Goal: Task Accomplishment & Management: Use online tool/utility

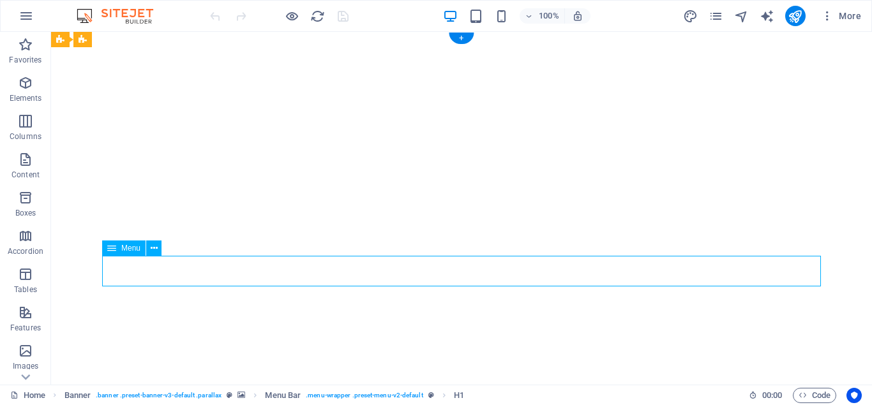
select select
select select "1"
select select
select select "3"
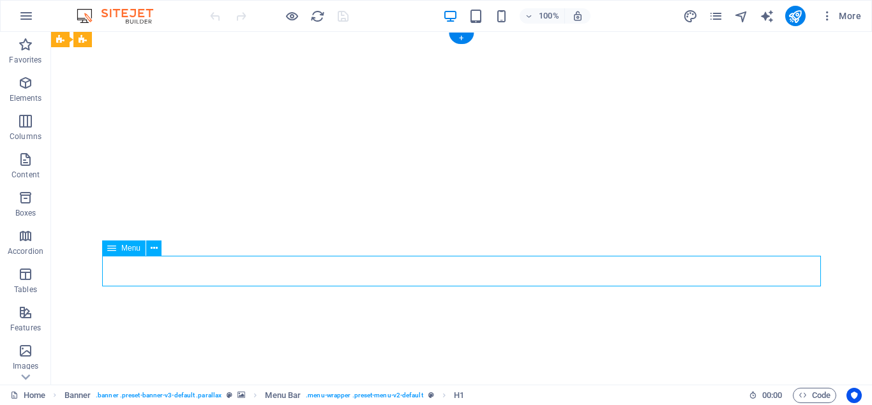
select select
select select "5"
select select
select select "6"
select select
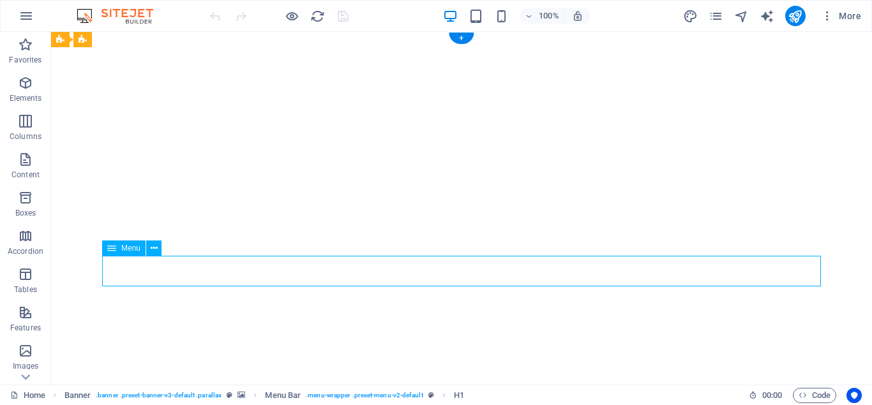
select select "8"
select select
select select "9"
select select
select select "10"
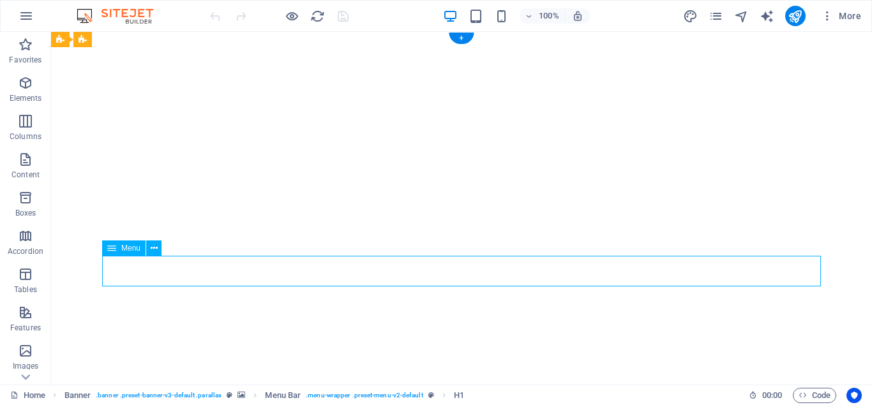
select select
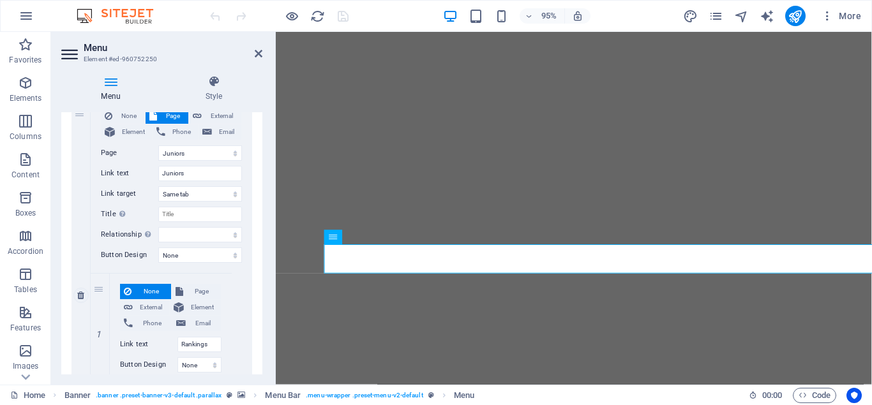
scroll to position [287, 0]
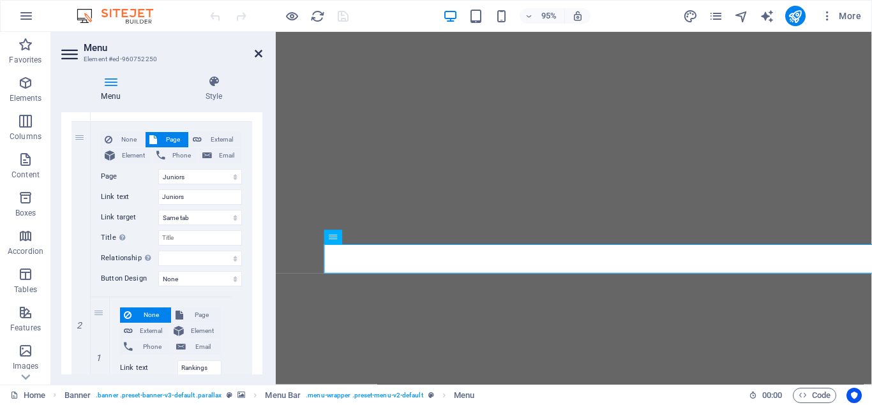
click at [259, 54] on icon at bounding box center [259, 53] width 8 height 10
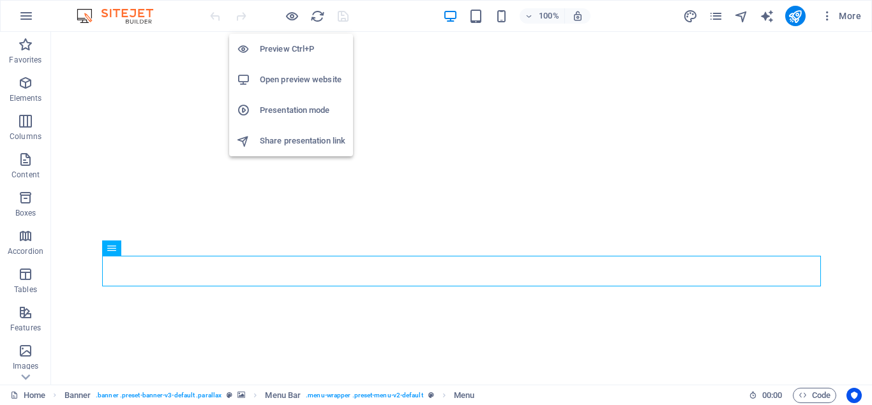
click at [299, 82] on h6 "Open preview website" at bounding box center [303, 79] width 86 height 15
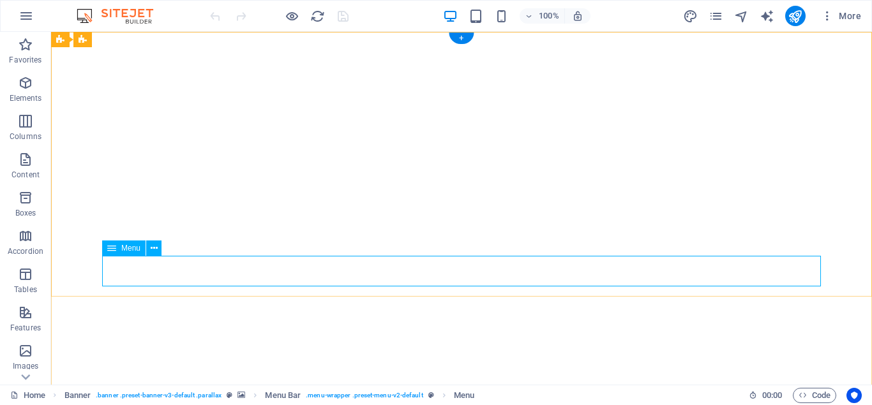
select select
select select "1"
select select
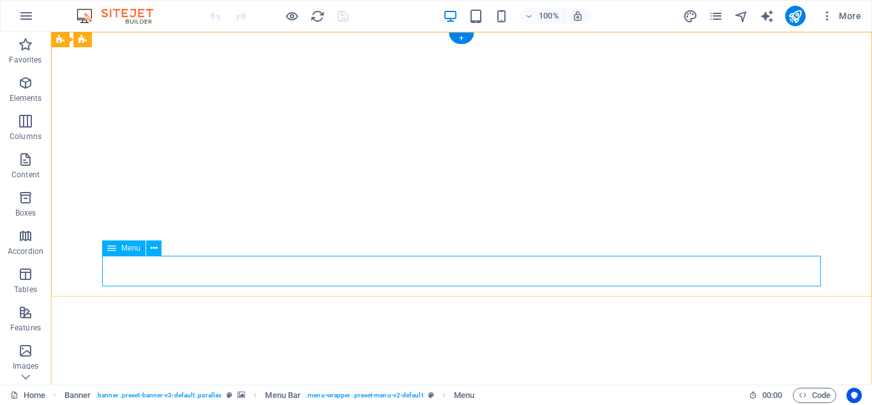
select select "3"
select select
select select "5"
select select
select select "6"
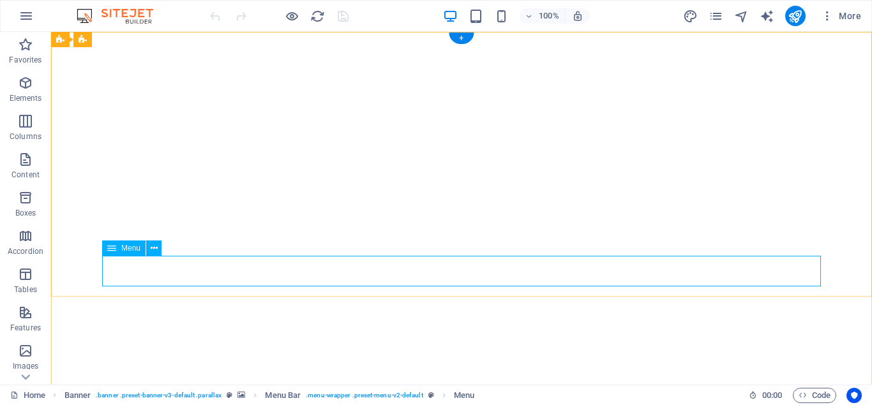
select select
select select "8"
select select
select select "9"
select select
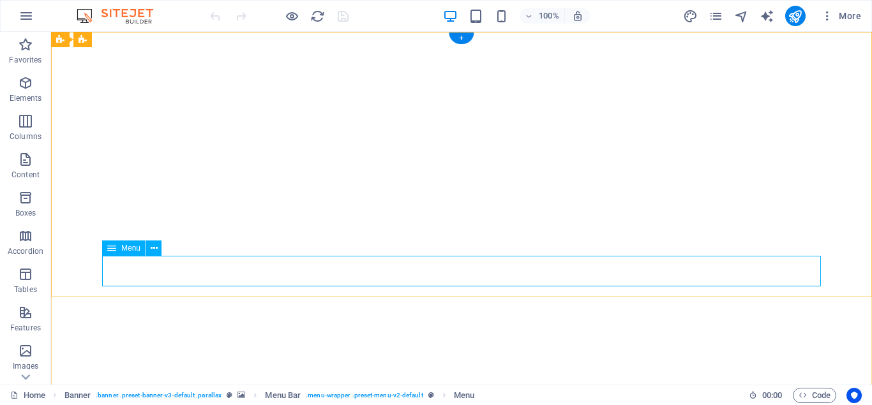
select select "10"
select select
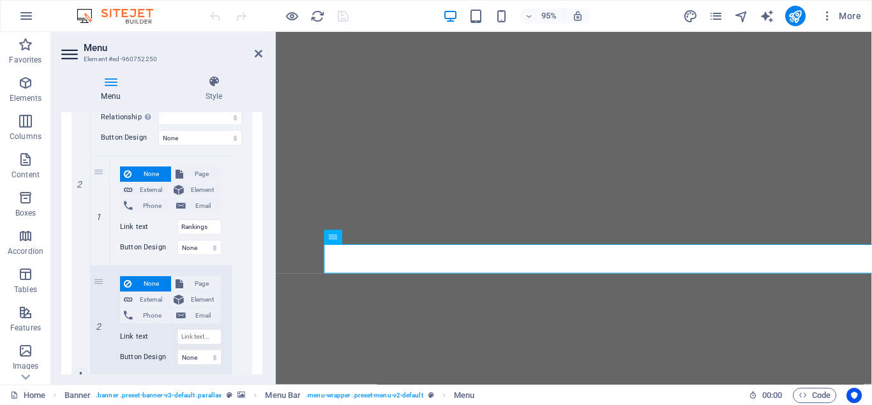
scroll to position [402, 0]
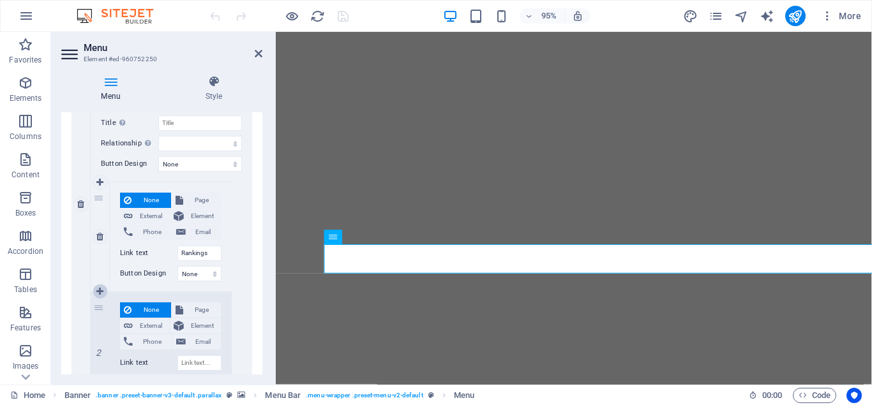
click at [98, 289] on icon at bounding box center [99, 291] width 7 height 9
select select
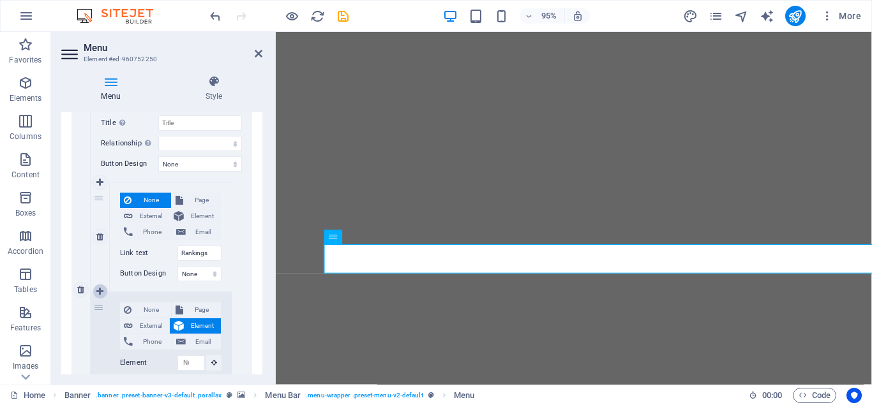
select select
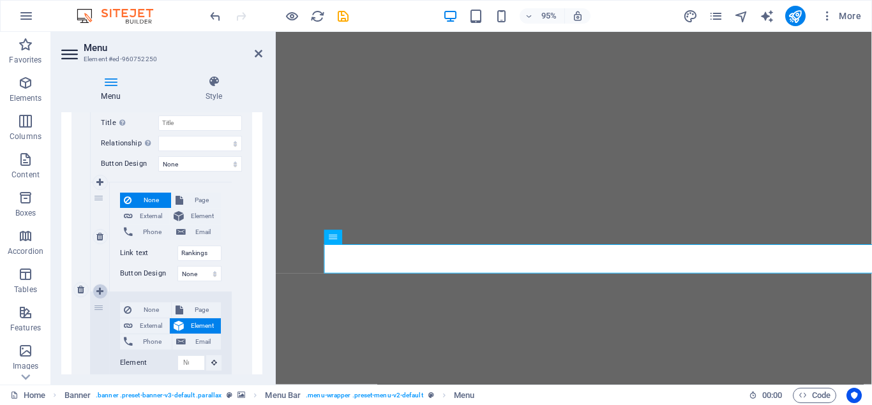
scroll to position [488, 0]
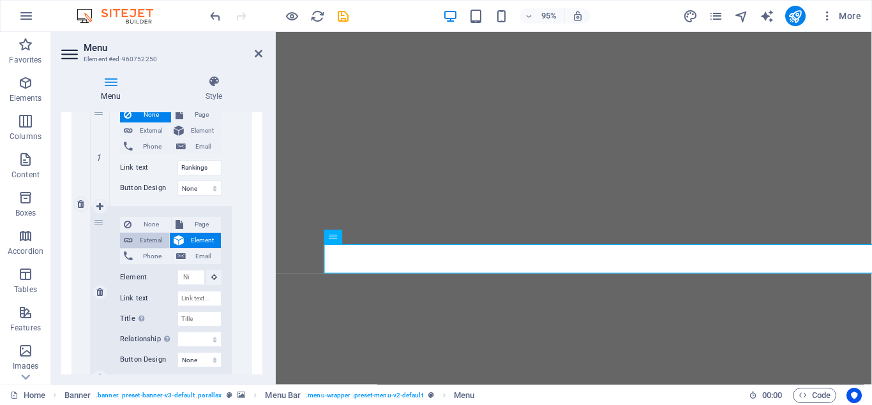
click at [152, 238] on span "External" at bounding box center [151, 240] width 29 height 15
select select
select select "blank"
select select
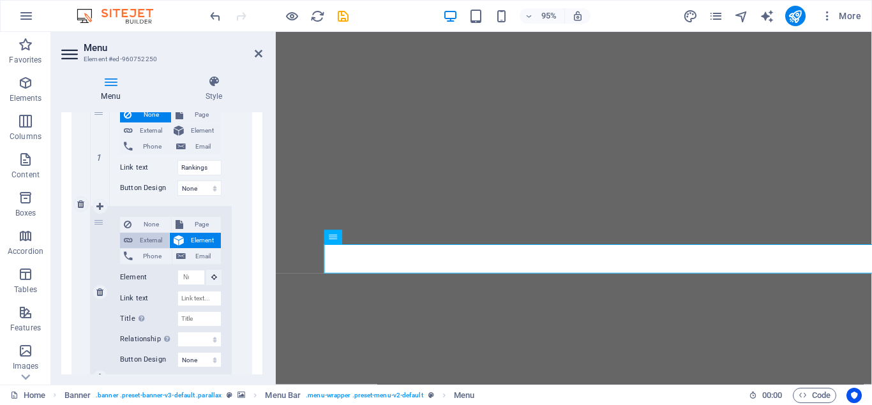
select select
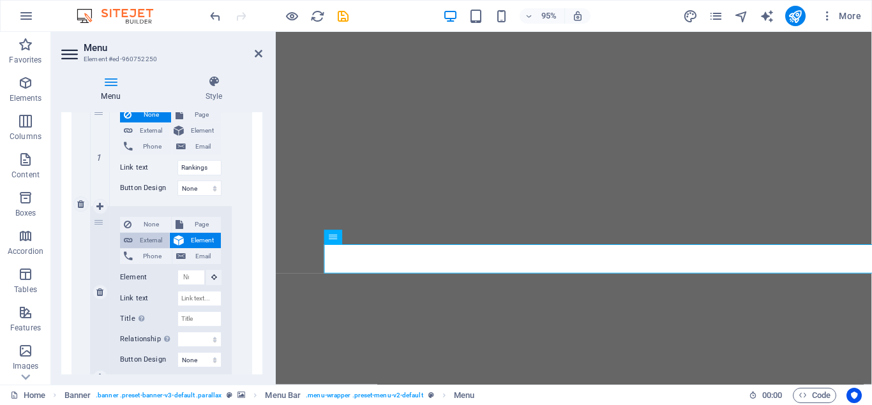
select select
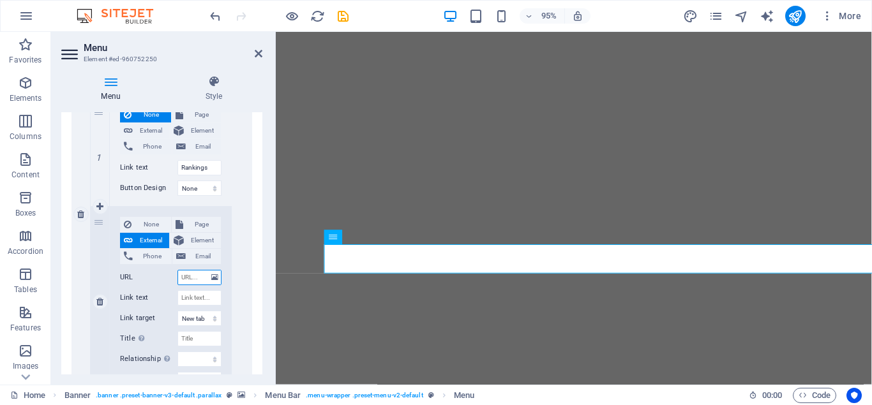
scroll to position [498, 0]
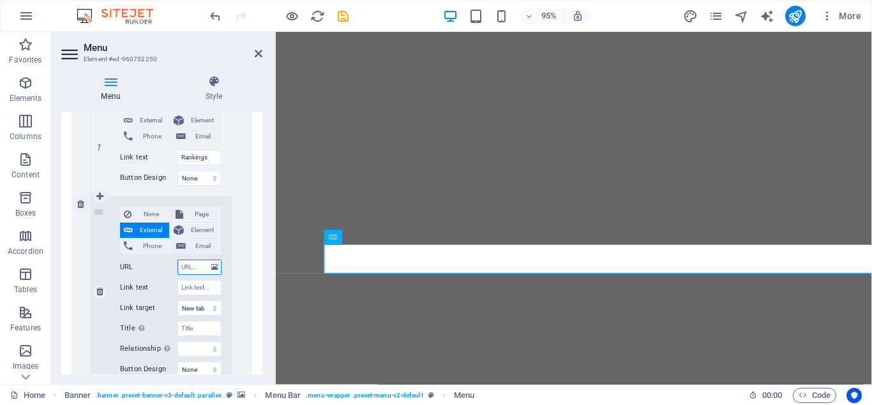
paste input "[URL][DOMAIN_NAME]"
type input "[URL][DOMAIN_NAME]"
select select
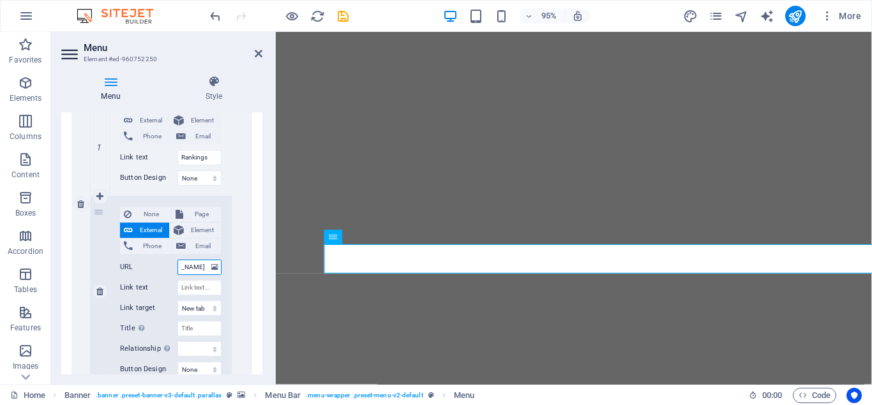
select select
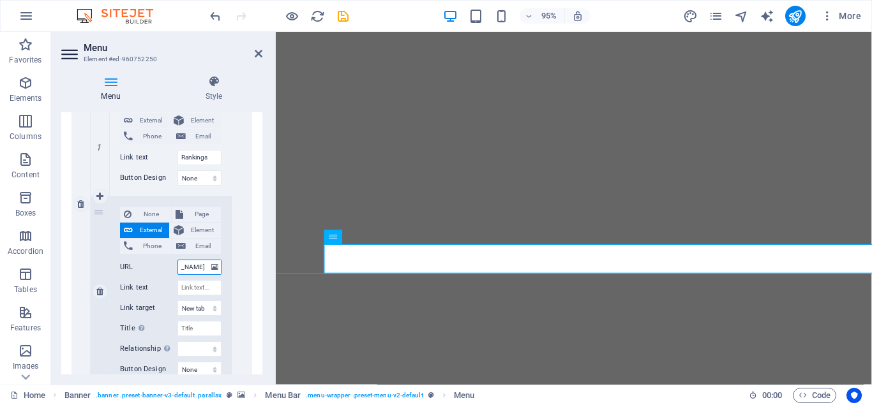
select select
type input "[URL][DOMAIN_NAME]"
click at [188, 287] on input "Link text" at bounding box center [199, 287] width 44 height 15
type input "U"
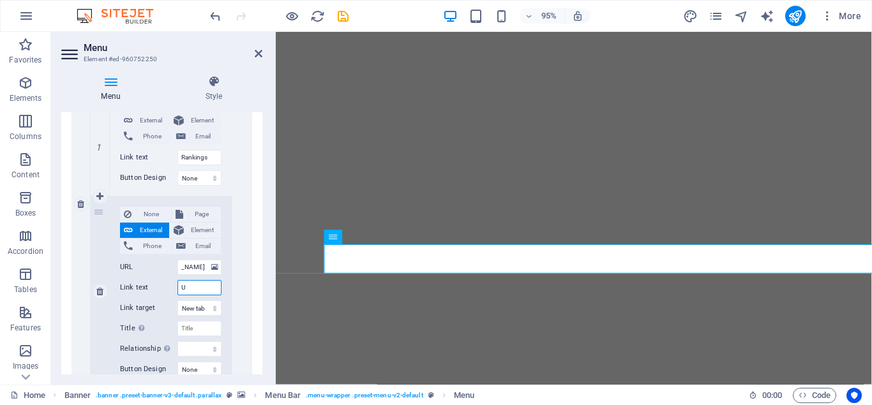
select select
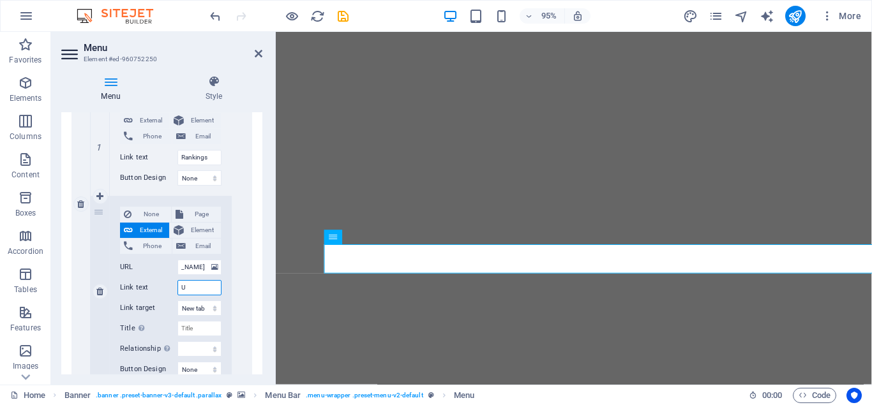
select select
type input "U19"
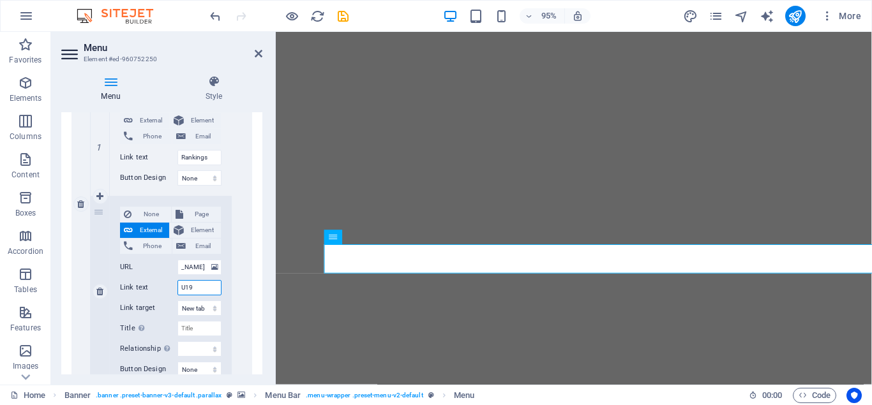
select select
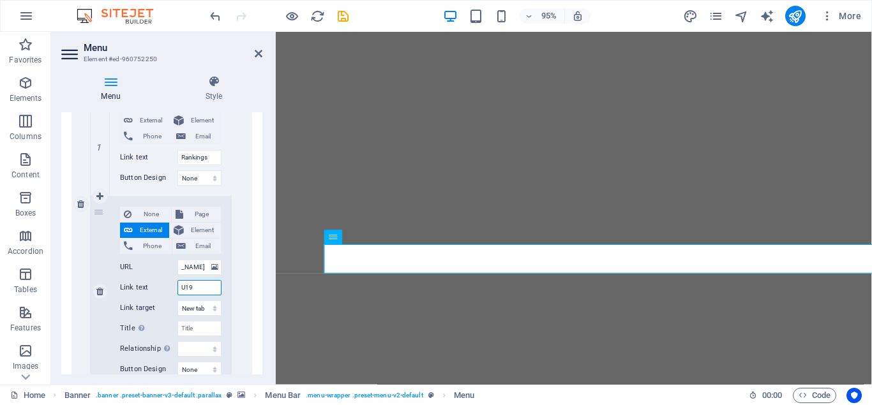
select select
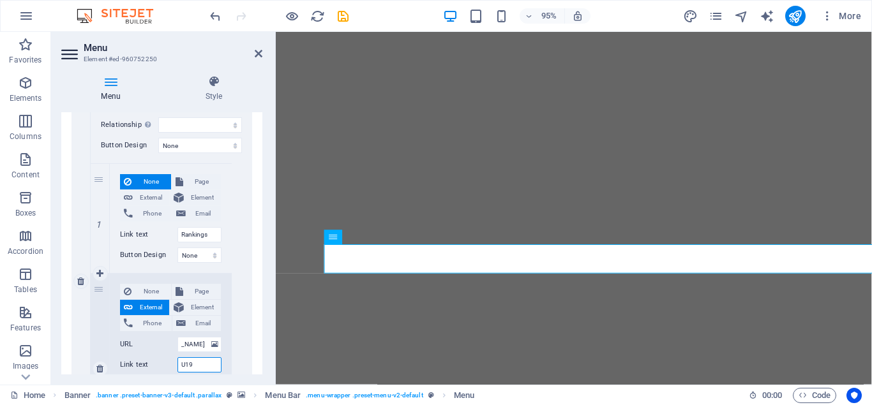
scroll to position [440, 0]
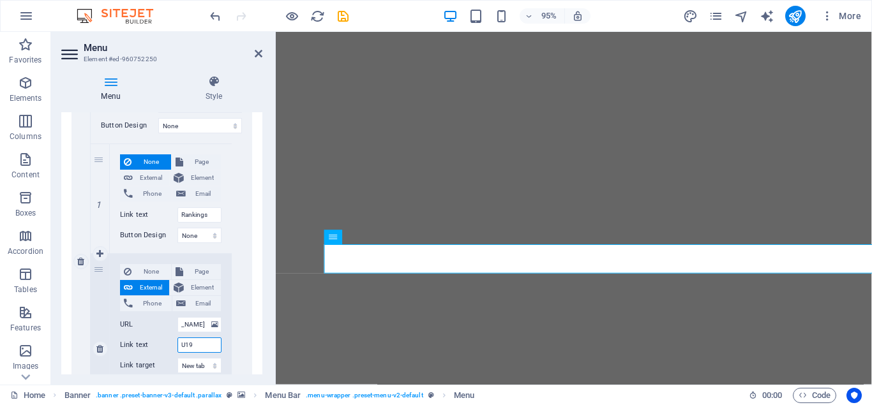
type input "U19"
drag, startPoint x: 95, startPoint y: 316, endPoint x: 228, endPoint y: 253, distance: 147.6
click at [228, 253] on div "1 None Page External Element Phone Email Page Home Juniors -- MJG Committee Wom…" at bounding box center [161, 349] width 141 height 411
select select
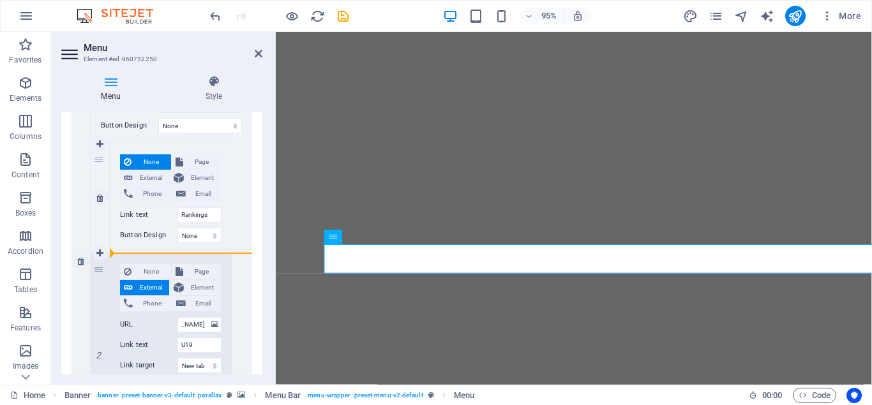
select select
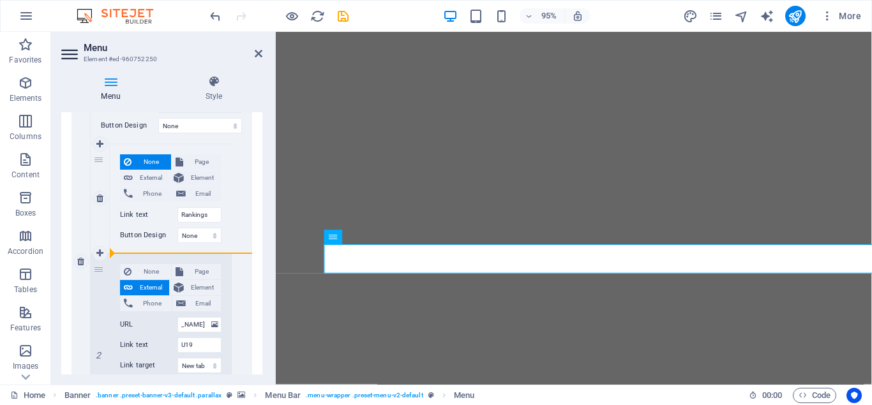
select select
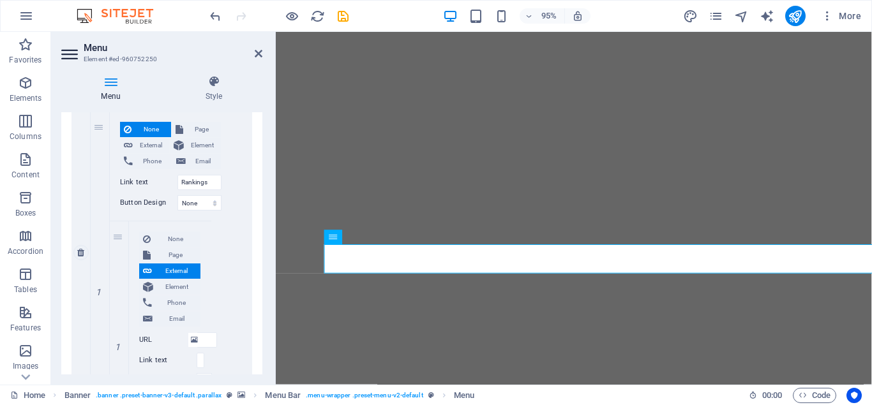
scroll to position [464, 0]
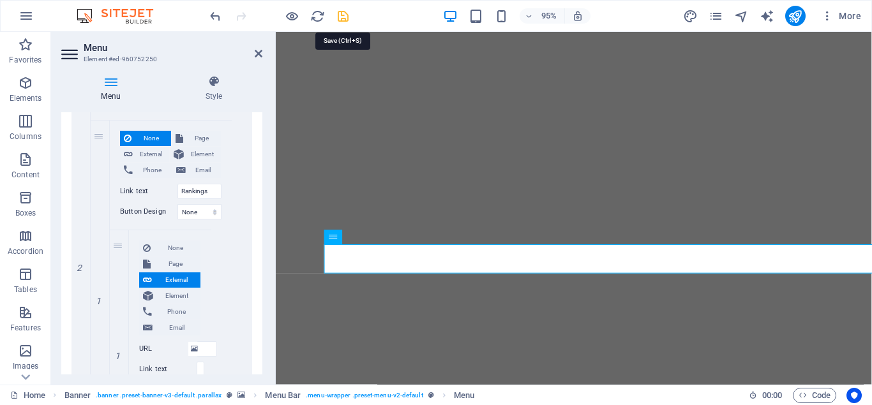
click at [347, 19] on icon "save" at bounding box center [343, 16] width 15 height 15
checkbox input "false"
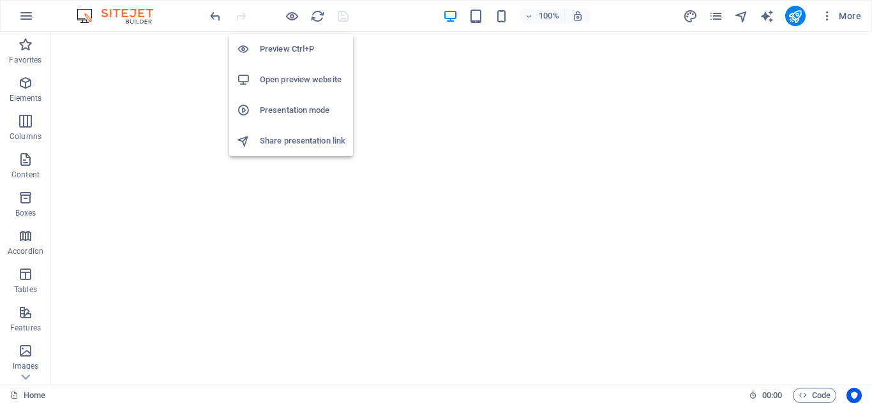
click at [295, 82] on h6 "Open preview website" at bounding box center [303, 79] width 86 height 15
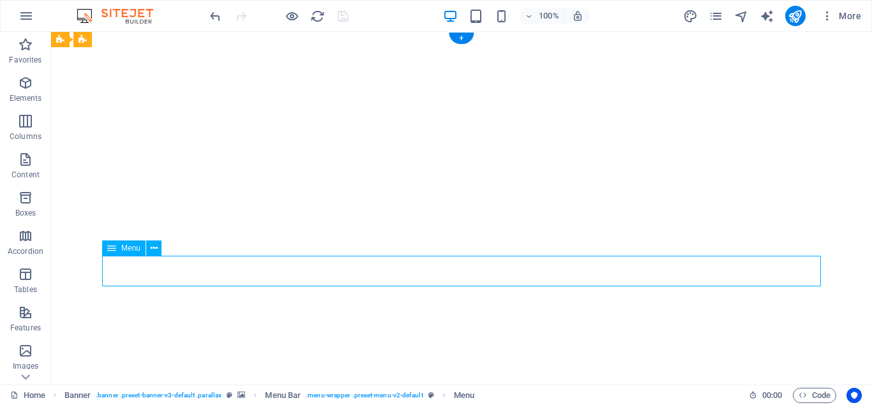
select select
select select "1"
select select
select select "3"
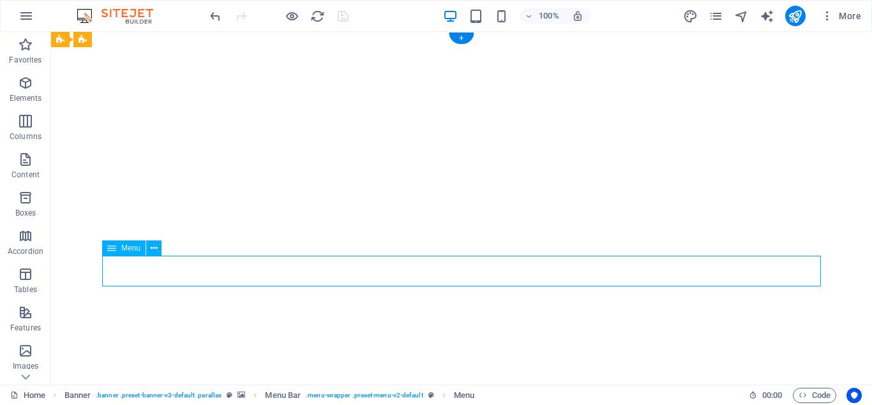
select select
select select "5"
select select
select select "6"
select select
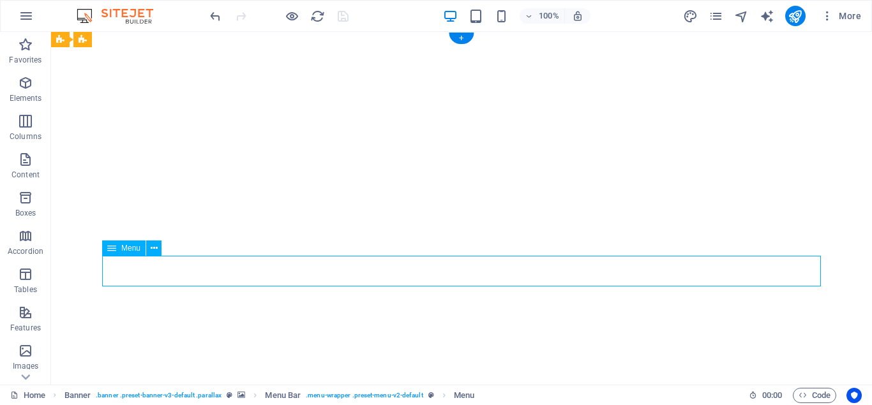
select select "8"
select select
select select "9"
select select
select select "10"
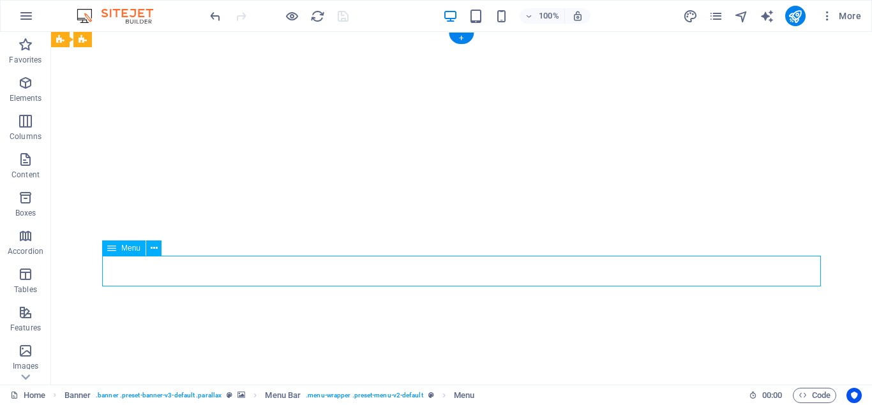
select select
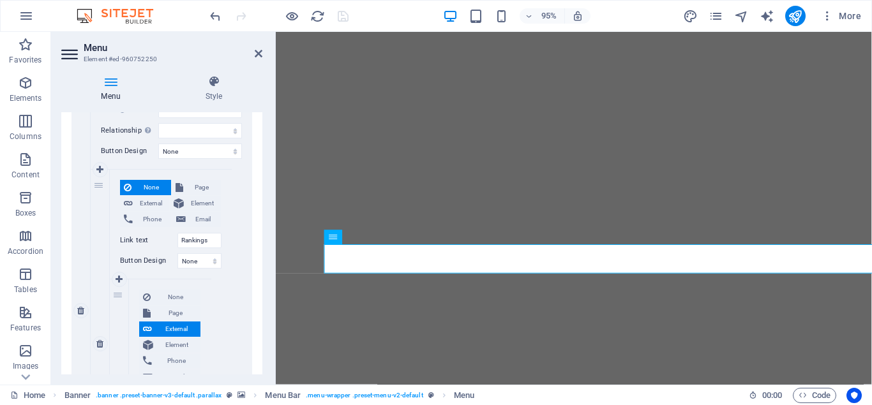
scroll to position [402, 0]
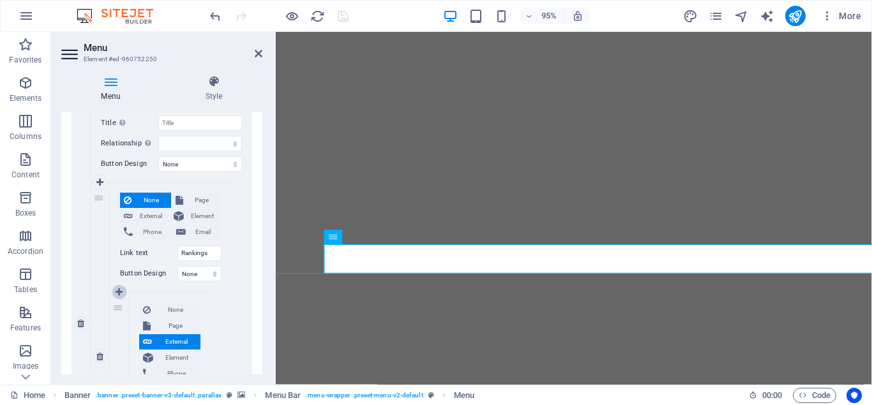
click at [119, 294] on icon at bounding box center [119, 292] width 7 height 9
select select
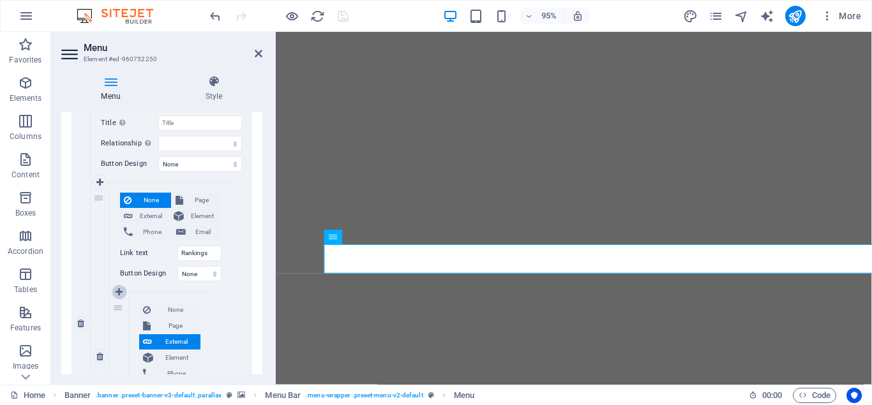
select select
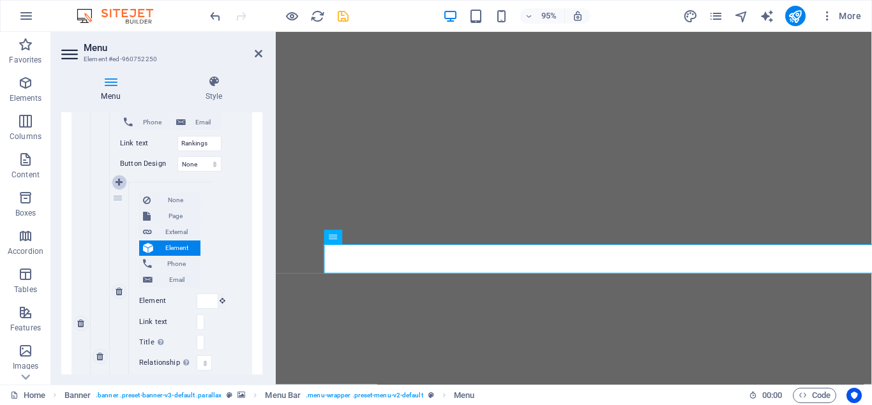
scroll to position [0, 155]
click at [170, 231] on span "External" at bounding box center [176, 232] width 41 height 15
select select
select select "blank"
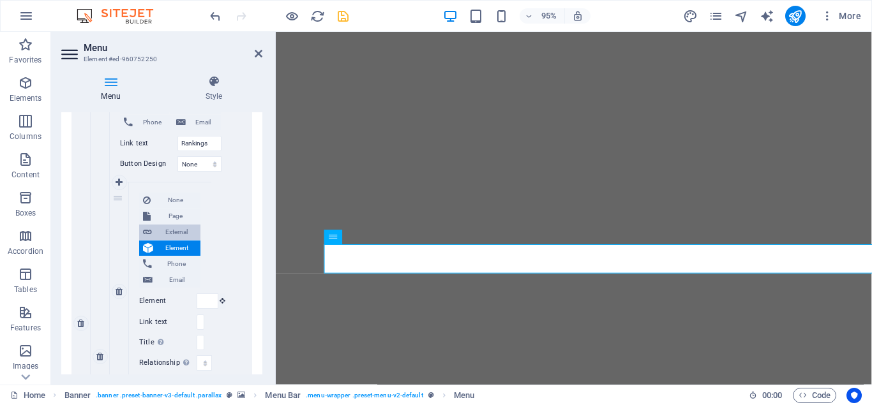
select select
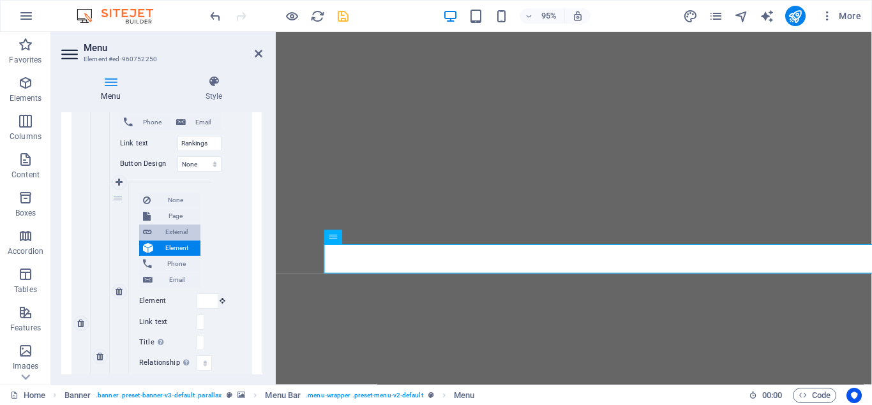
select select
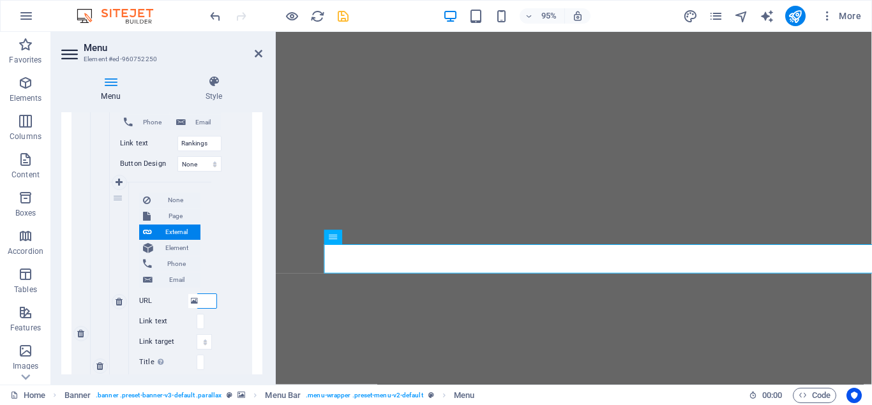
scroll to position [521, 0]
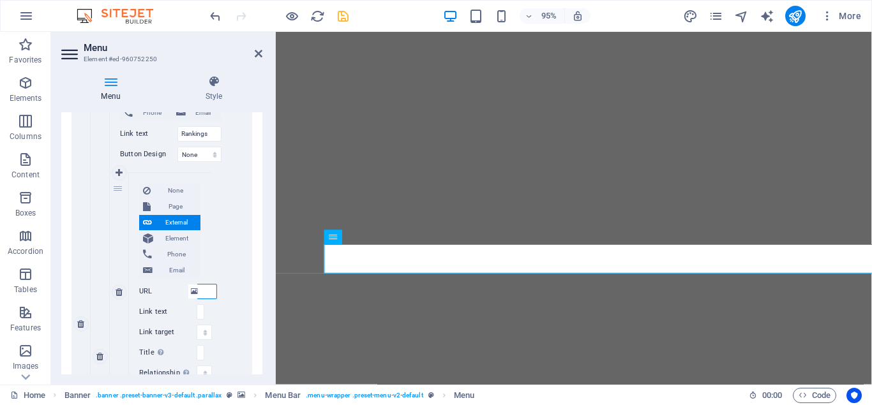
click at [206, 294] on input "URL" at bounding box center [207, 291] width 20 height 15
click at [261, 52] on icon at bounding box center [259, 53] width 8 height 10
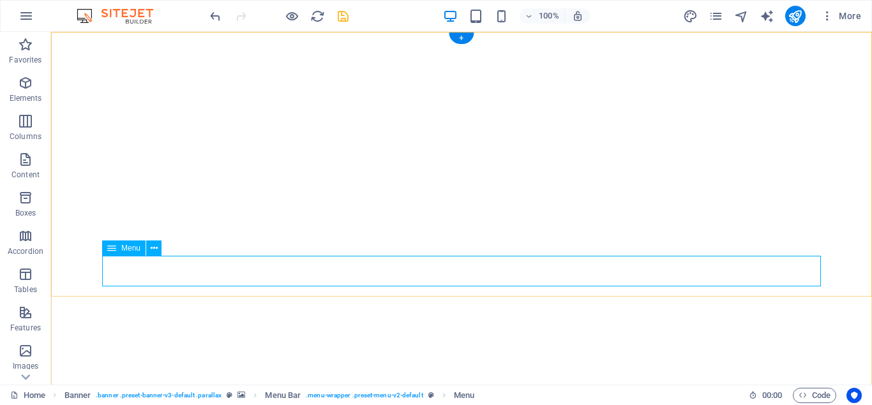
select select
select select "1"
select select
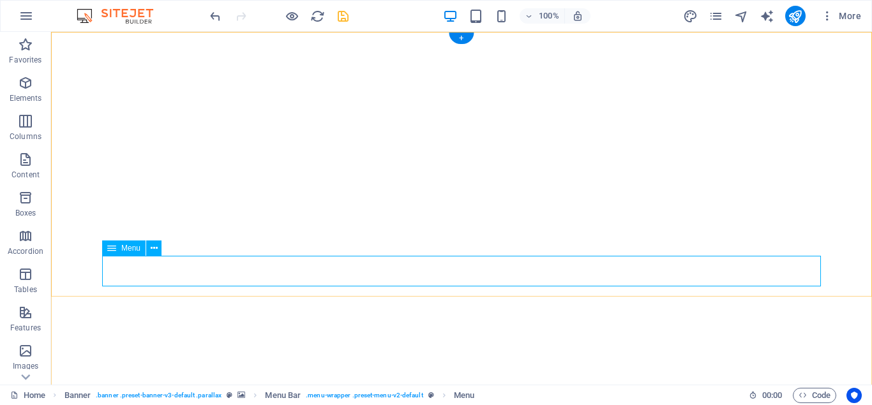
select select "3"
select select
select select "5"
select select
select select "6"
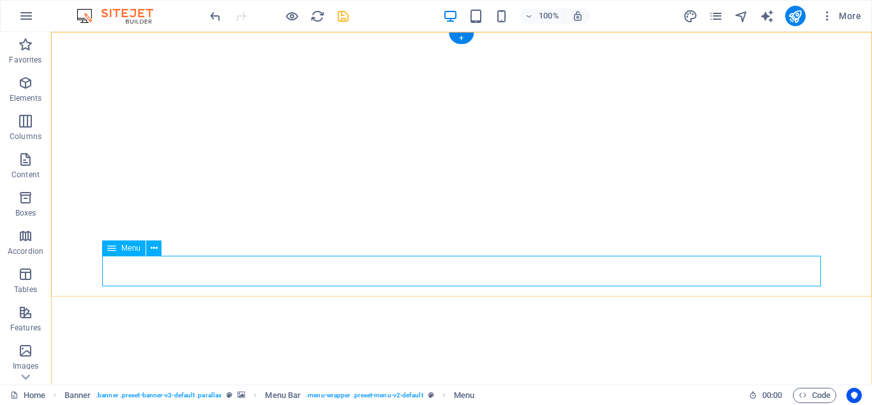
select select
select select "8"
select select
select select "9"
select select
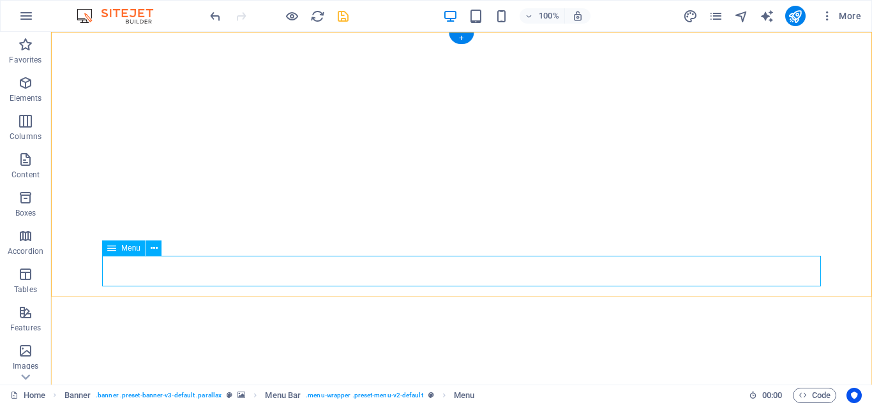
select select "10"
select select
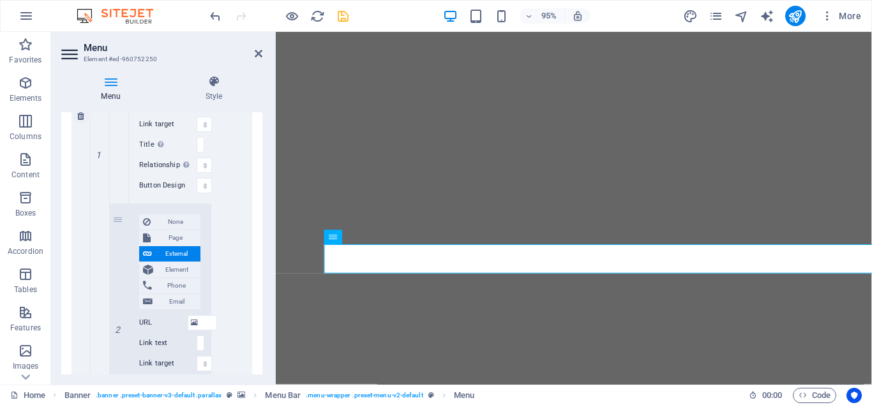
scroll to position [747, 0]
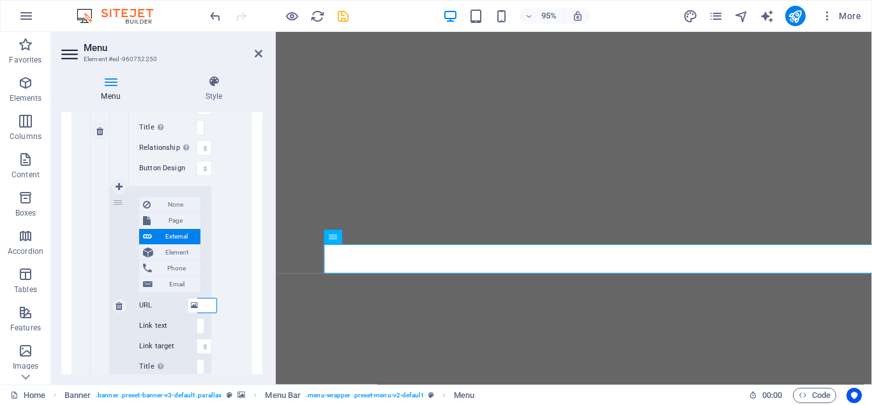
click at [205, 306] on input "[URL][DOMAIN_NAME]" at bounding box center [207, 305] width 20 height 15
click at [116, 305] on icon at bounding box center [119, 306] width 7 height 9
select select
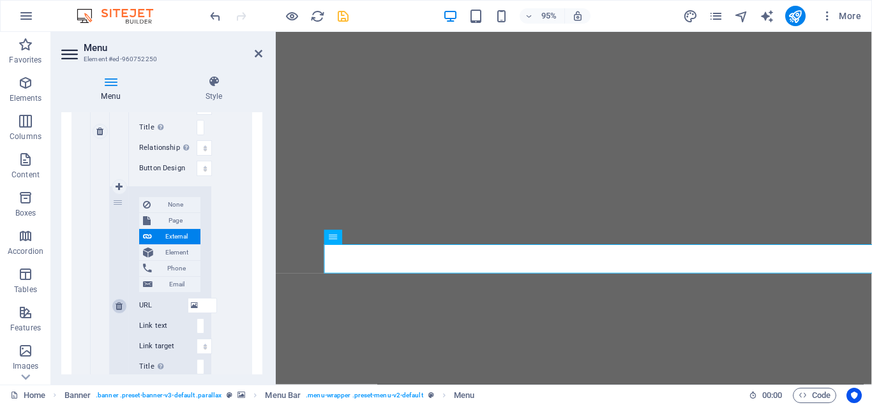
select select
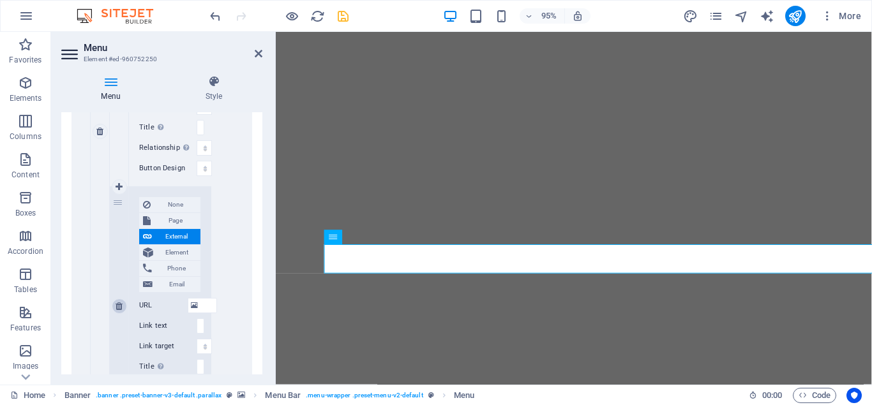
select select
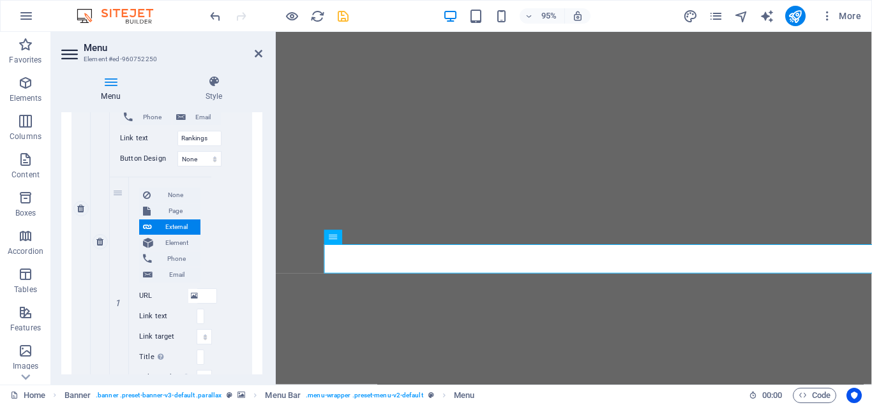
scroll to position [459, 0]
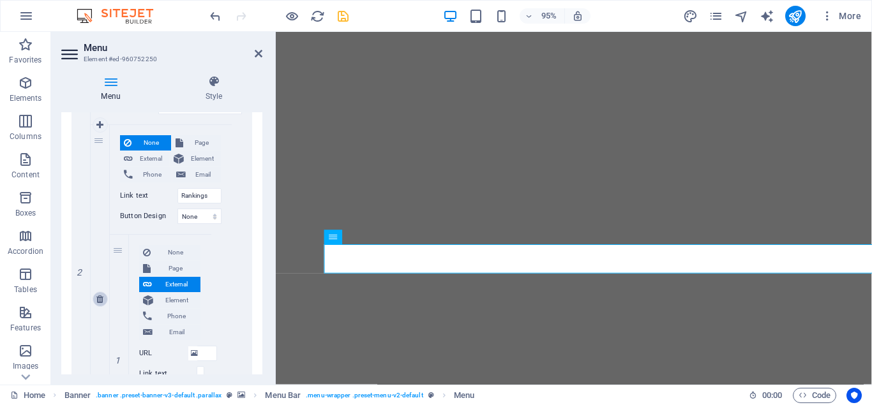
click at [101, 301] on icon at bounding box center [99, 299] width 7 height 9
select select
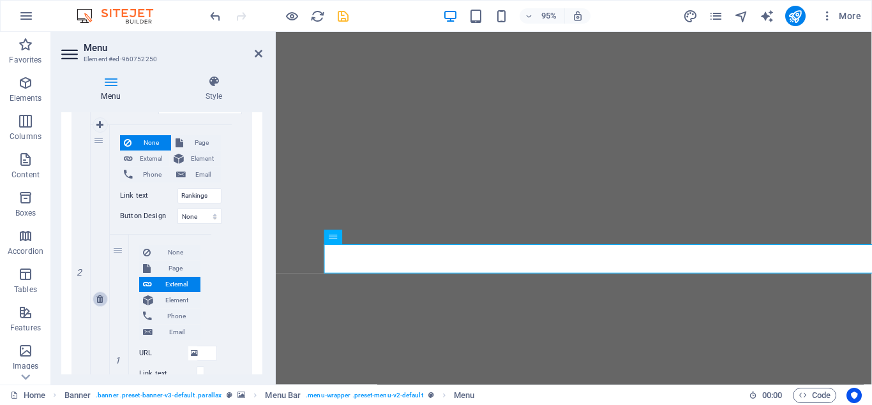
select select
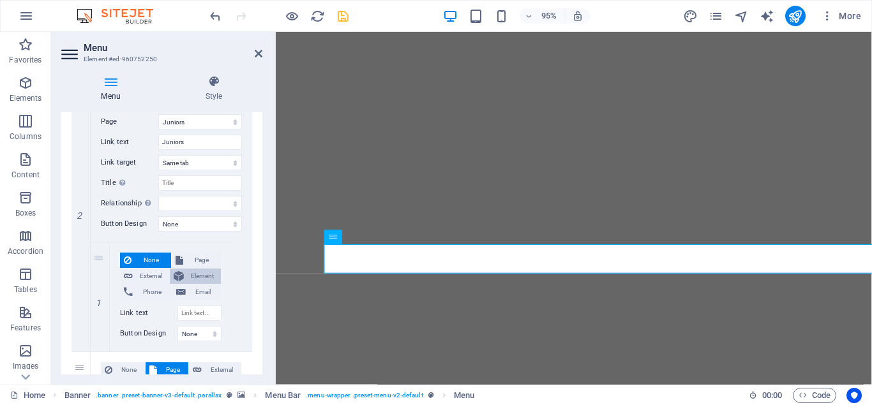
scroll to position [399, 0]
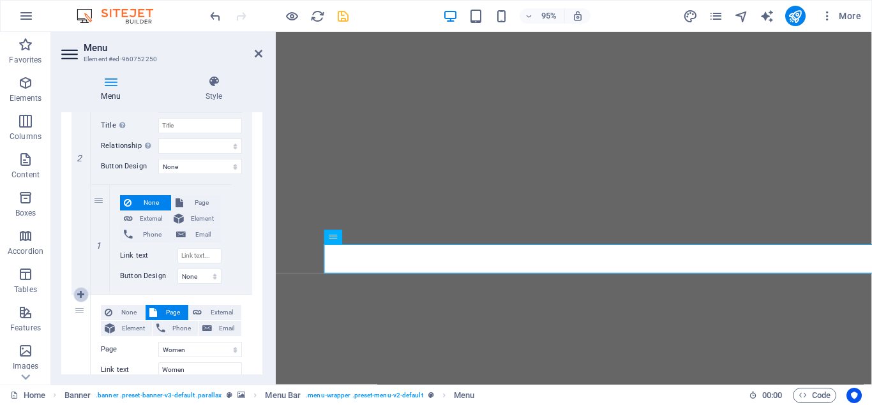
click at [79, 293] on icon at bounding box center [80, 294] width 7 height 9
select select
select select "3"
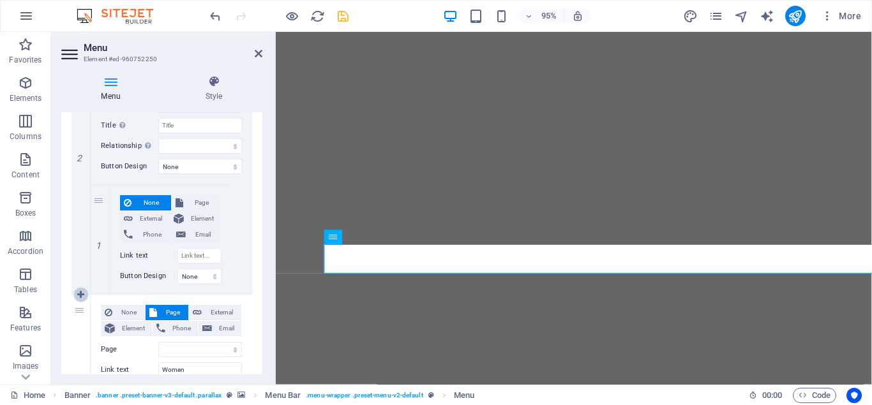
type input "Women"
select select
select select "5"
type input "Highveld"
select select
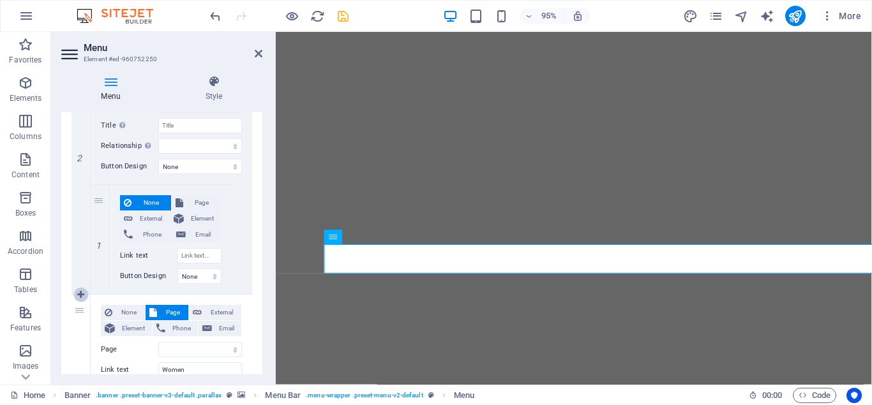
select select "6"
type input "Lowveld"
select select
select select "9"
type input "Development"
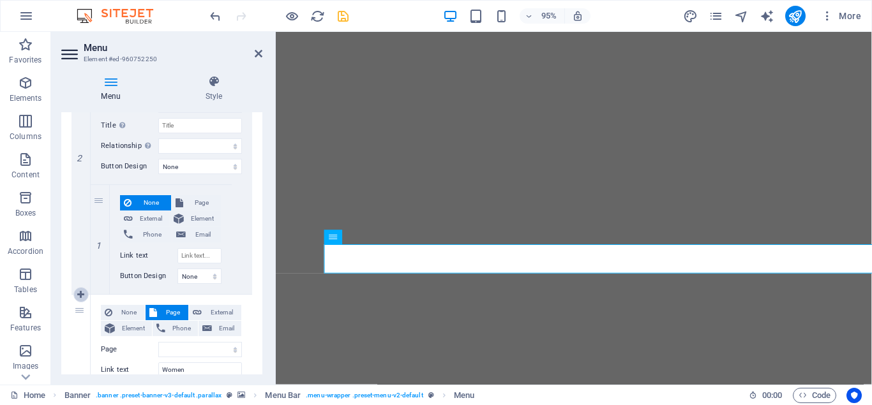
select select
select select "10"
select select
select select "8"
select select
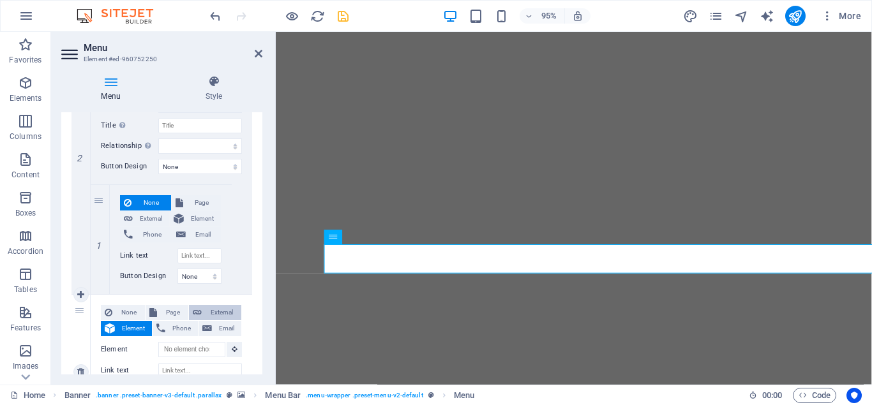
click at [212, 313] on span "External" at bounding box center [221, 312] width 32 height 15
select select
select select "blank"
select select
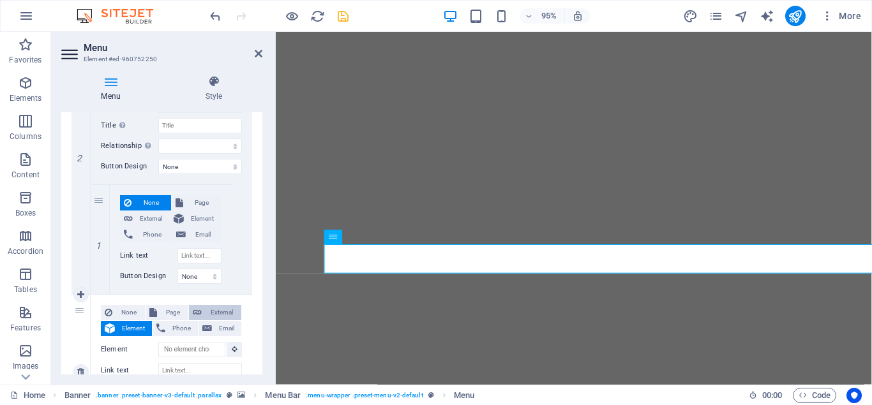
select select
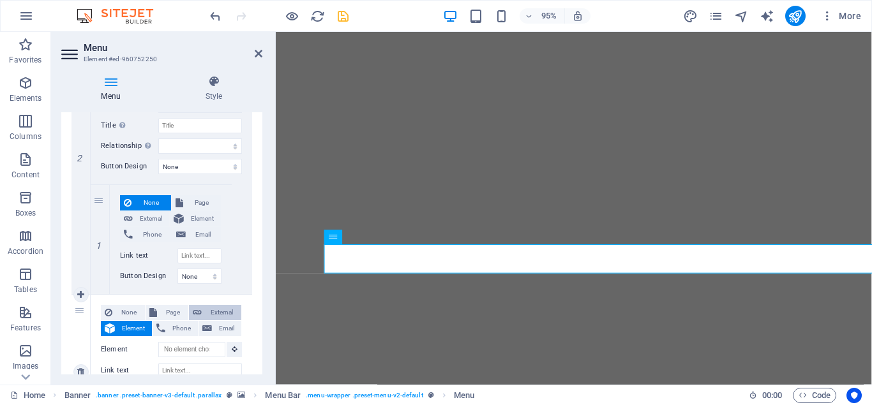
select select
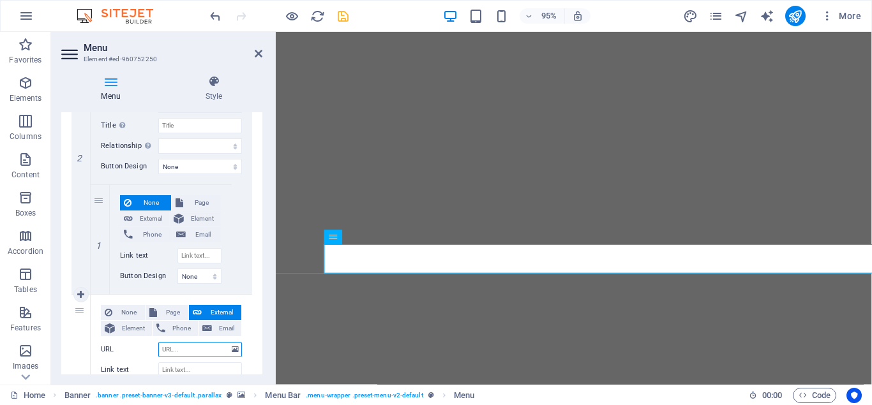
paste input "[URL][DOMAIN_NAME]"
type input "[URL][DOMAIN_NAME]"
select select
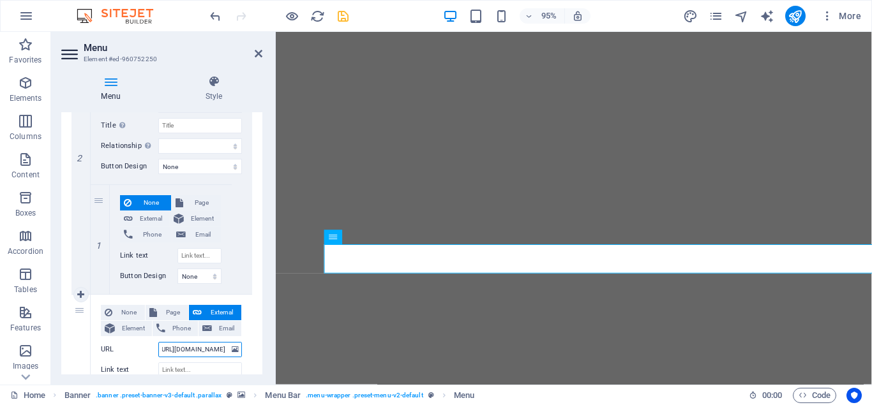
select select
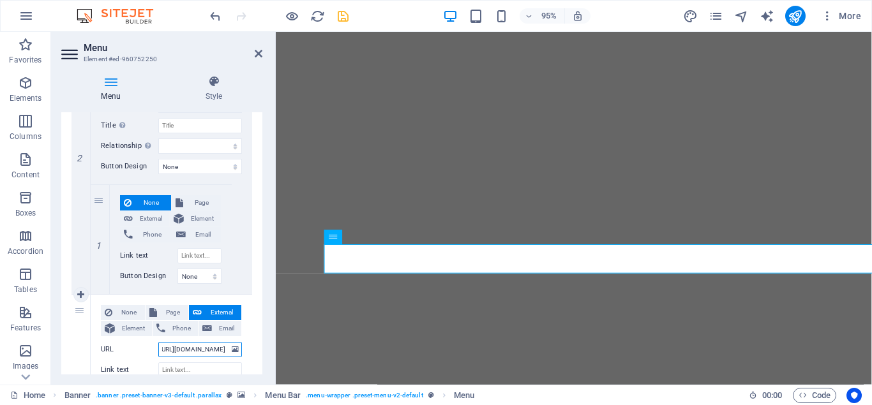
select select
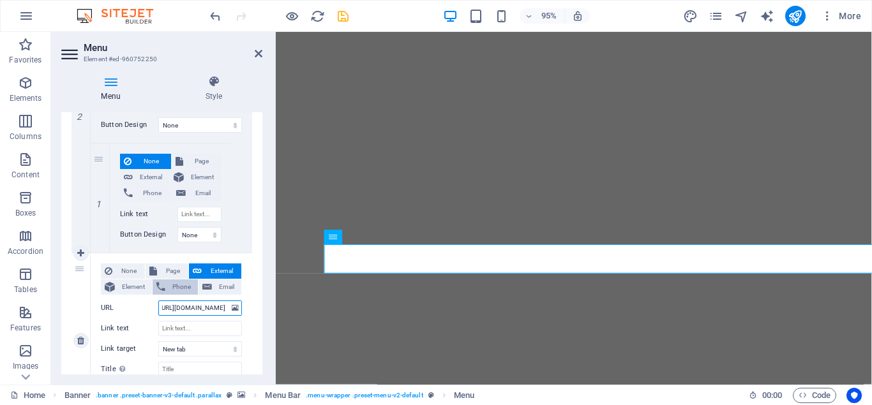
scroll to position [457, 0]
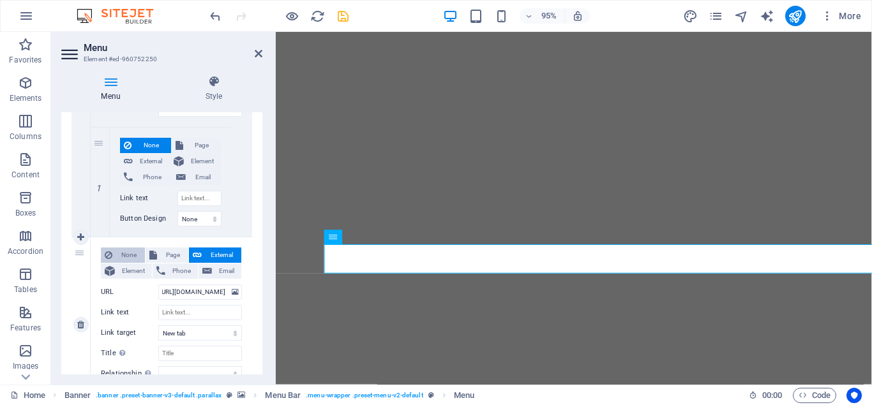
click at [128, 257] on span "None" at bounding box center [128, 255] width 25 height 15
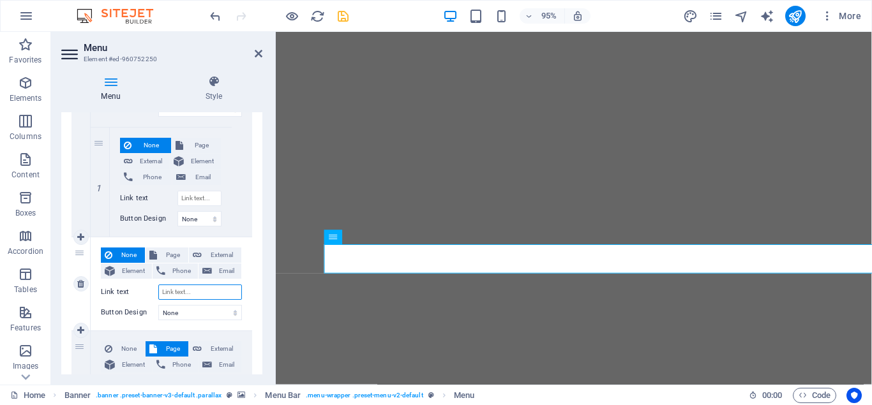
click at [168, 292] on input "Link text" at bounding box center [200, 292] width 84 height 15
click at [343, 11] on icon "save" at bounding box center [343, 16] width 15 height 15
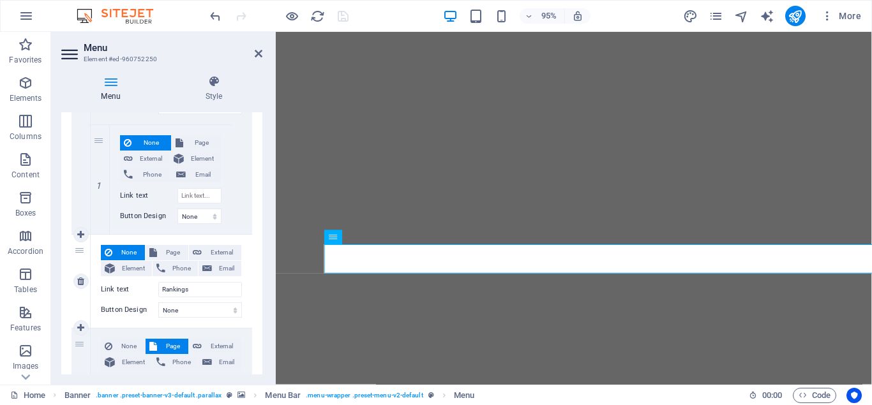
scroll to position [517, 0]
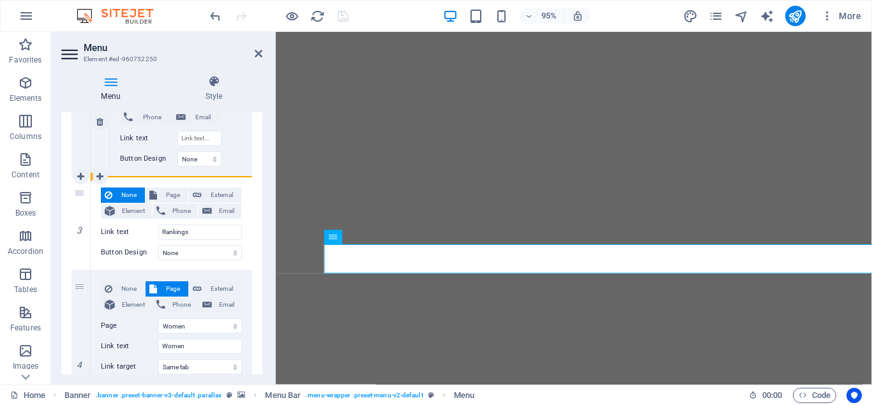
drag, startPoint x: 79, startPoint y: 209, endPoint x: 147, endPoint y: 154, distance: 87.5
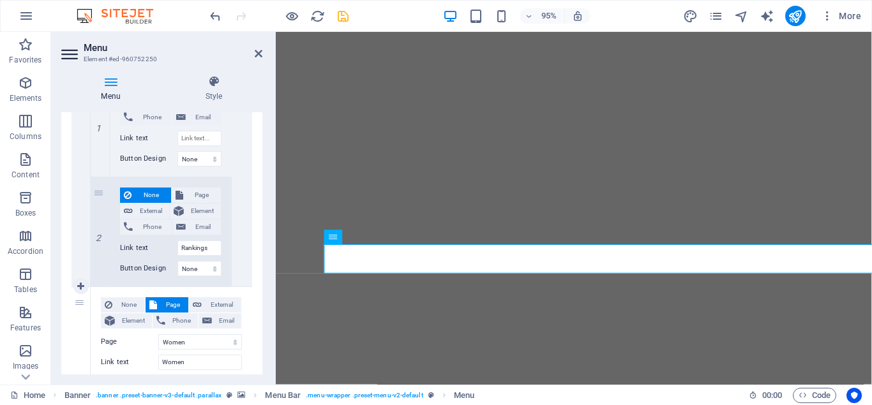
scroll to position [574, 0]
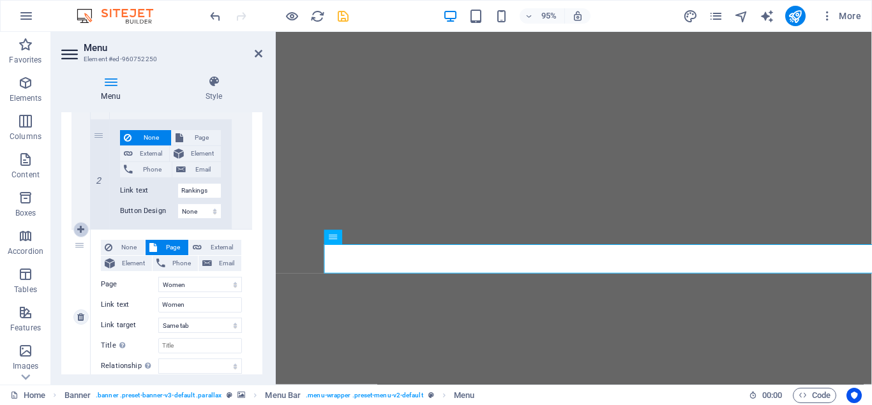
click at [80, 231] on icon at bounding box center [80, 229] width 7 height 9
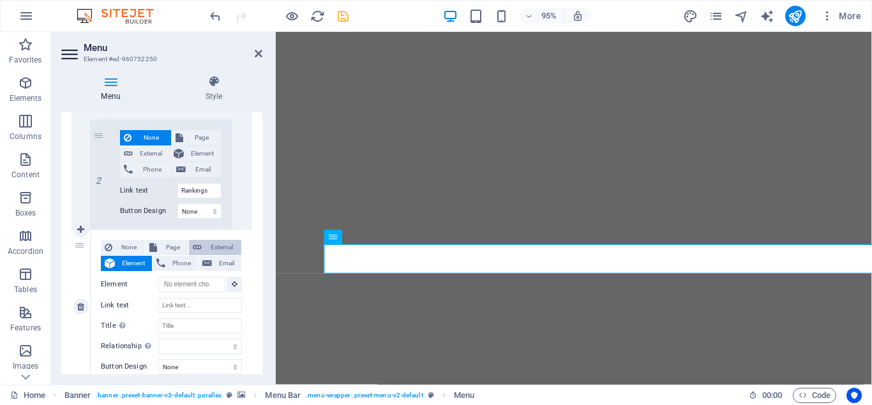
click at [220, 242] on span "External" at bounding box center [221, 247] width 32 height 15
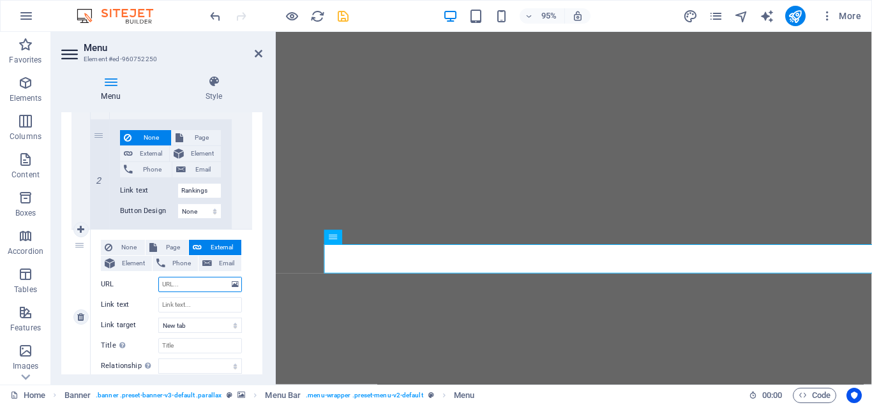
paste input "[URL][DOMAIN_NAME]"
click at [174, 304] on input "Link text" at bounding box center [200, 304] width 84 height 15
click at [346, 18] on icon "save" at bounding box center [343, 16] width 15 height 15
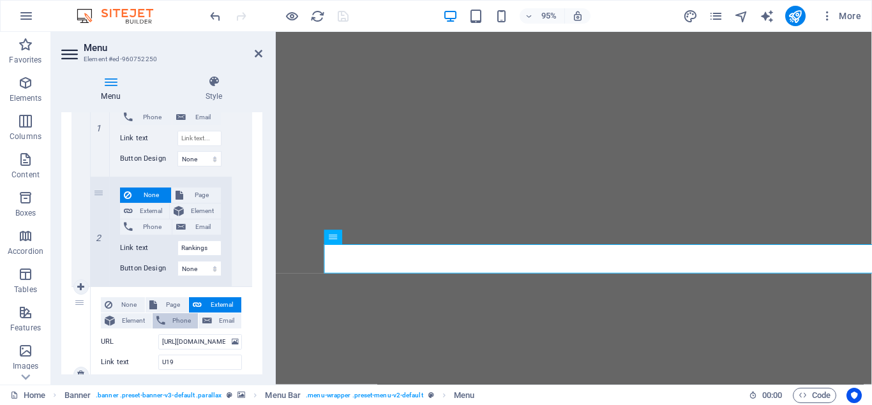
scroll to position [574, 0]
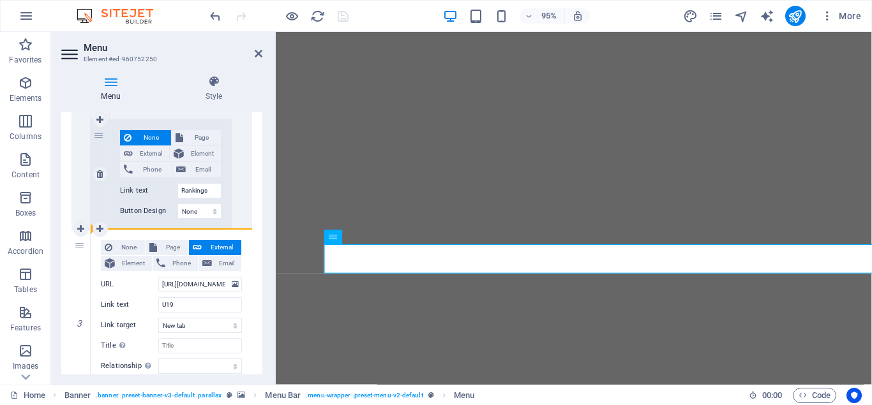
drag, startPoint x: 80, startPoint y: 292, endPoint x: 145, endPoint y: 226, distance: 92.5
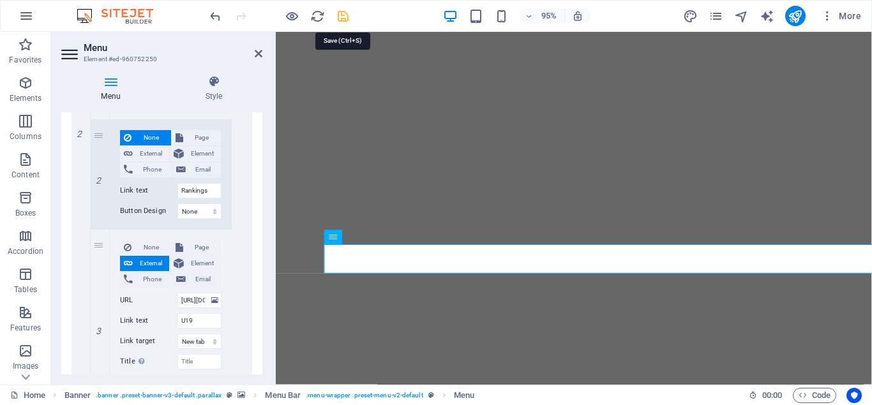
click at [345, 15] on icon "save" at bounding box center [343, 16] width 15 height 15
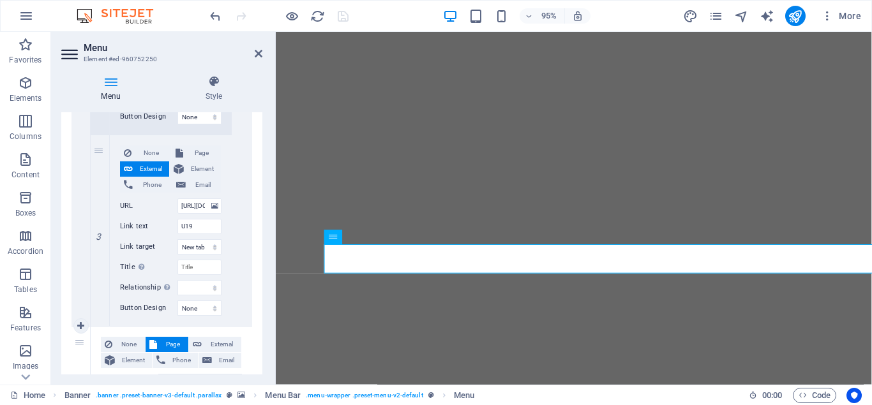
scroll to position [689, 0]
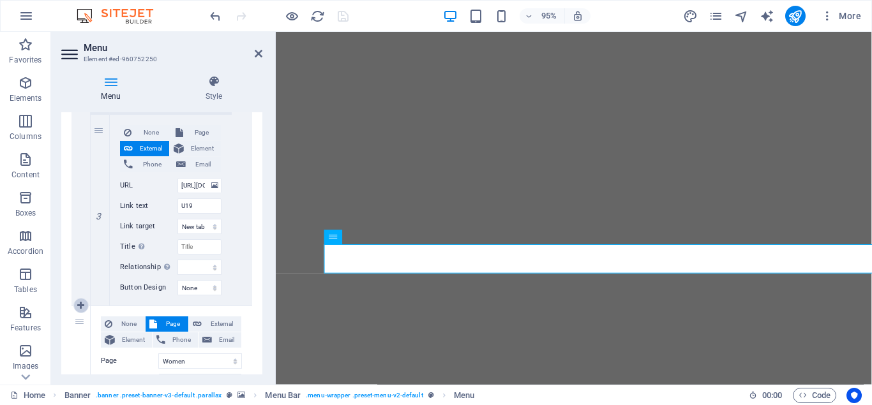
click at [80, 304] on icon at bounding box center [80, 305] width 7 height 9
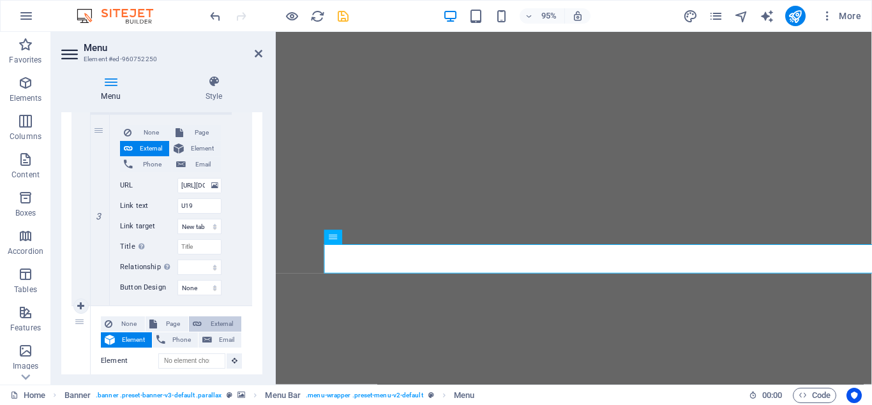
click at [212, 325] on span "External" at bounding box center [221, 324] width 32 height 15
paste input "[URL][DOMAIN_NAME]"
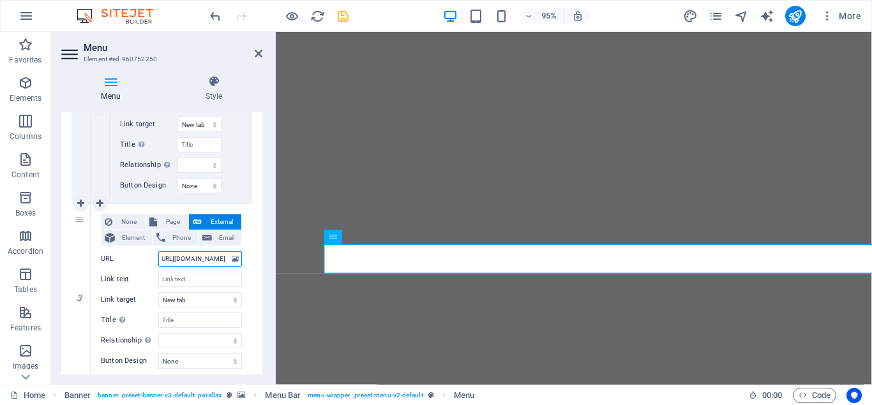
scroll to position [804, 0]
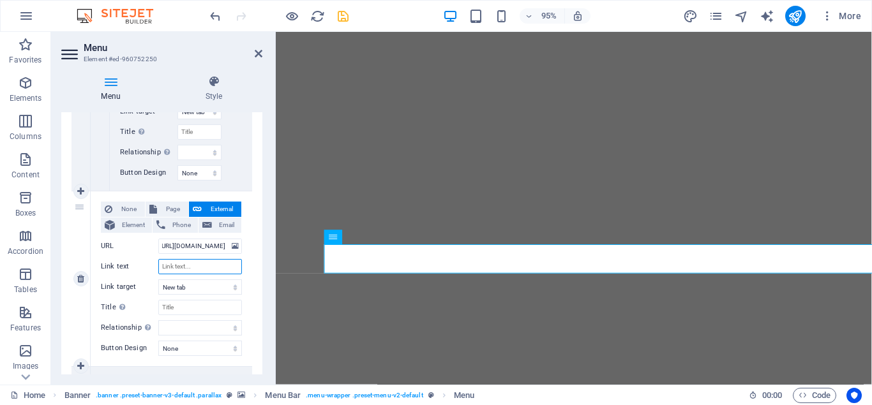
click at [182, 271] on input "Link text" at bounding box center [200, 266] width 84 height 15
click at [345, 15] on icon "save" at bounding box center [343, 16] width 15 height 15
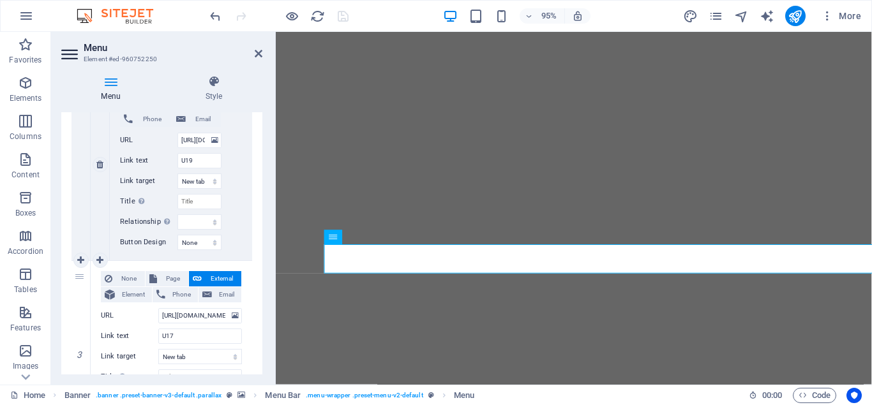
scroll to position [747, 0]
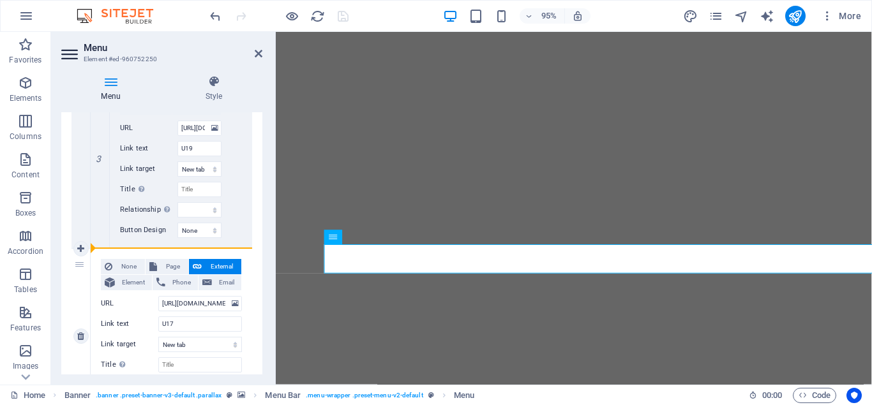
click at [84, 306] on div "3" at bounding box center [80, 336] width 19 height 175
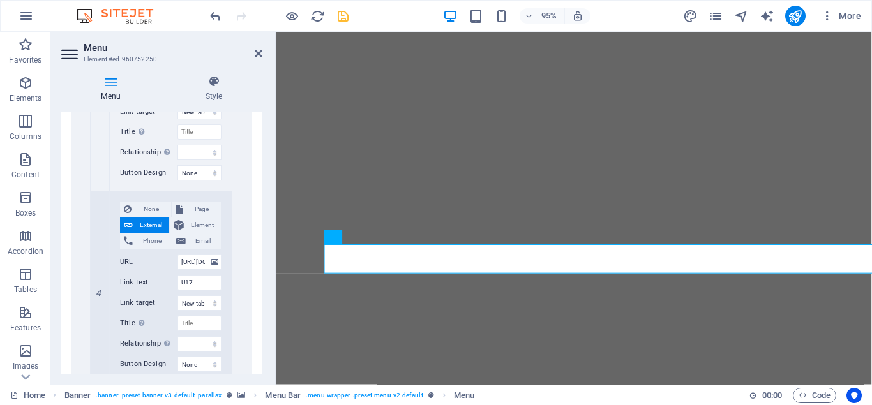
scroll to position [861, 0]
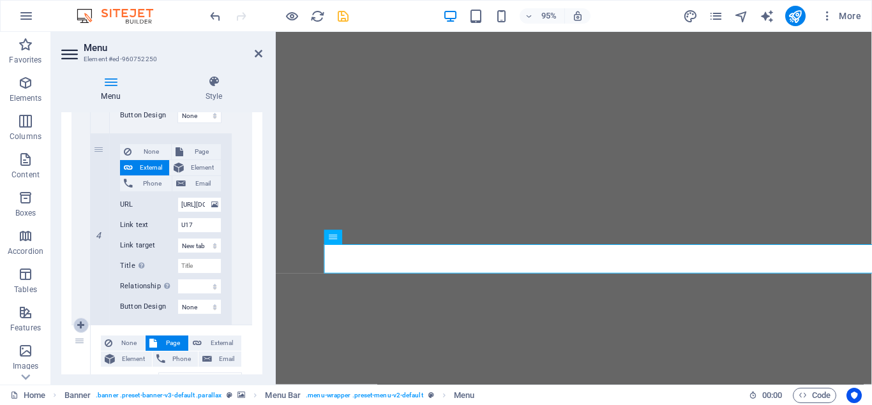
click at [81, 328] on icon at bounding box center [80, 325] width 7 height 9
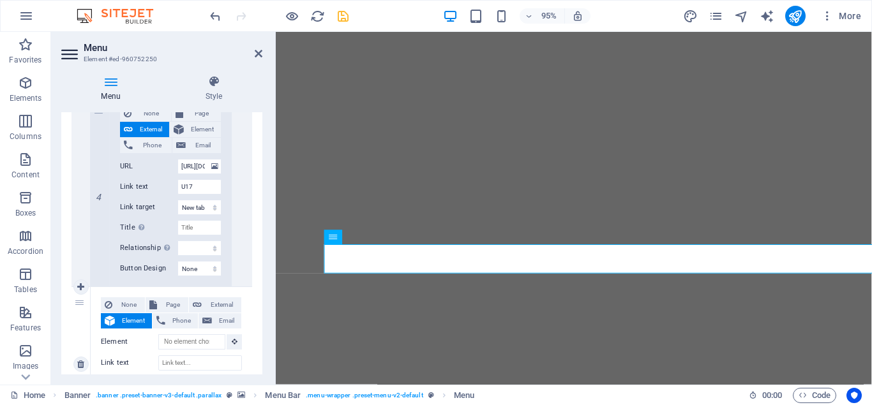
scroll to position [919, 0]
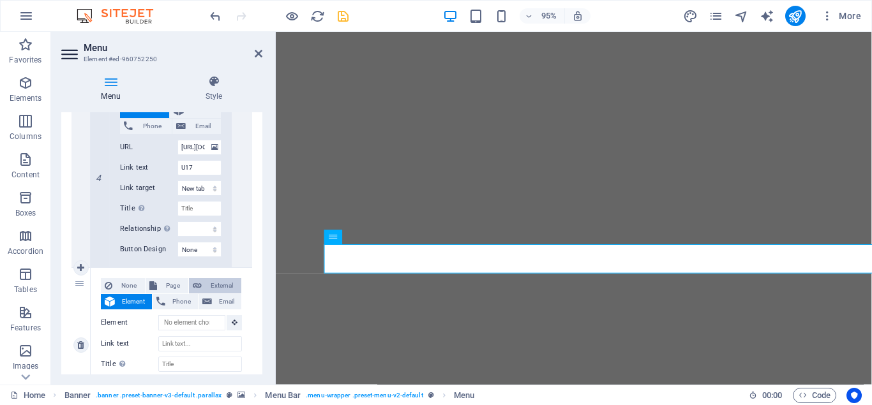
click at [226, 287] on span "External" at bounding box center [221, 285] width 32 height 15
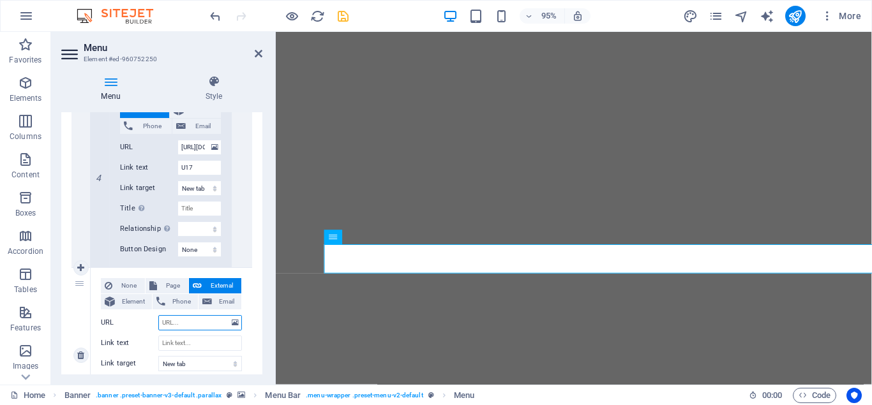
paste input "[URL][DOMAIN_NAME]"
click at [166, 345] on input "Link text" at bounding box center [200, 343] width 84 height 15
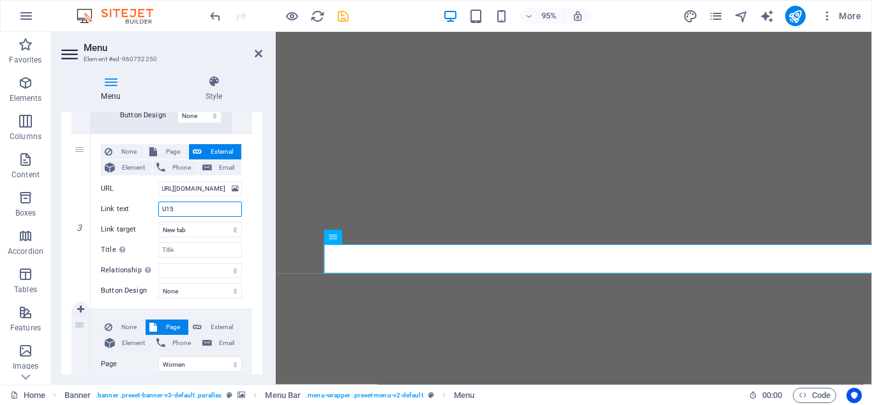
scroll to position [1034, 0]
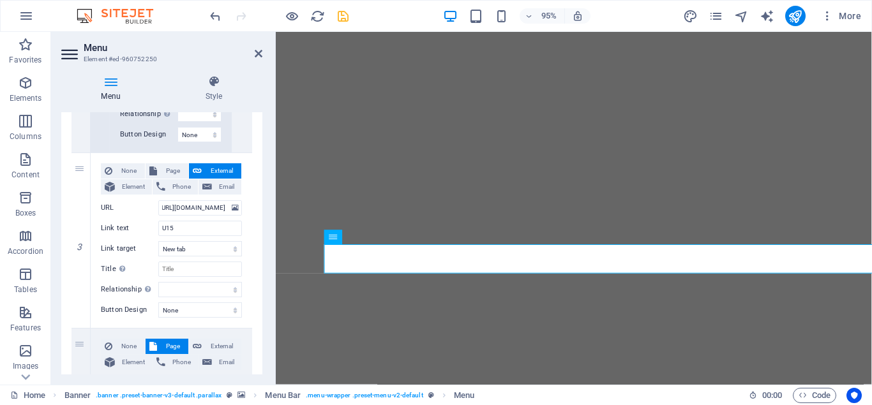
click at [64, 280] on div "1 None Page External Element Phone Email Page Home Juniors -- MJG Committee Wom…" at bounding box center [161, 299] width 201 height 2218
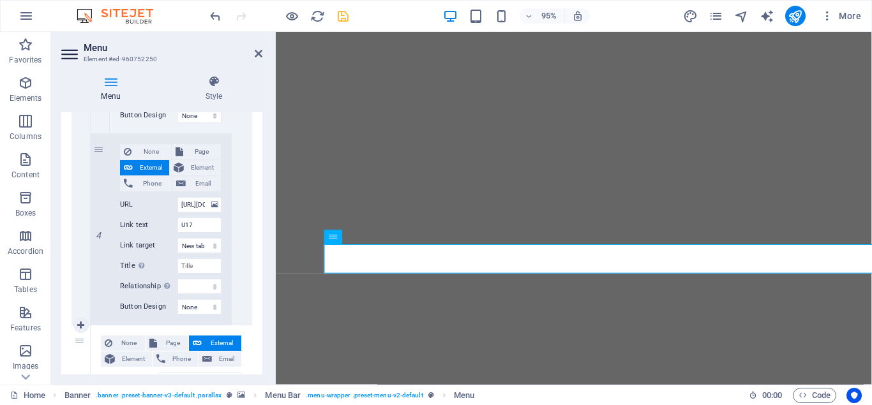
scroll to position [919, 0]
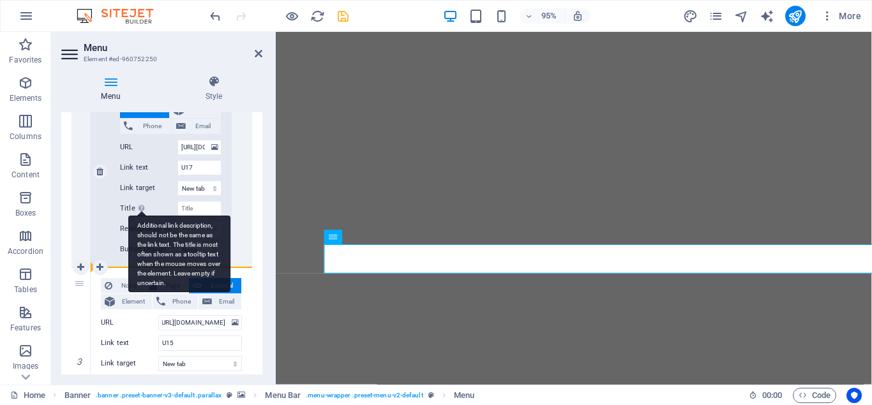
drag, startPoint x: 78, startPoint y: 320, endPoint x: 131, endPoint y: 265, distance: 76.7
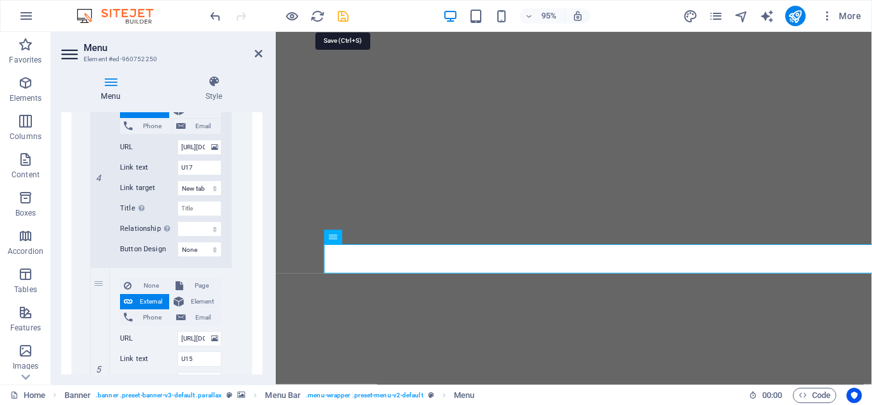
click at [345, 15] on icon "save" at bounding box center [343, 16] width 15 height 15
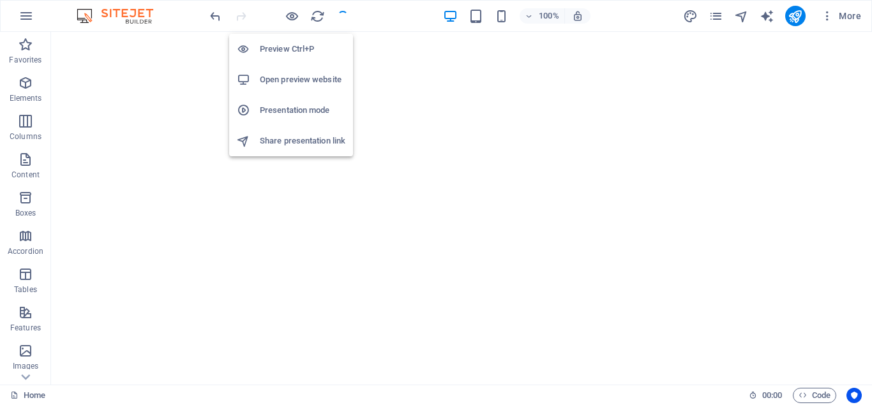
click at [282, 80] on h6 "Open preview website" at bounding box center [303, 79] width 86 height 15
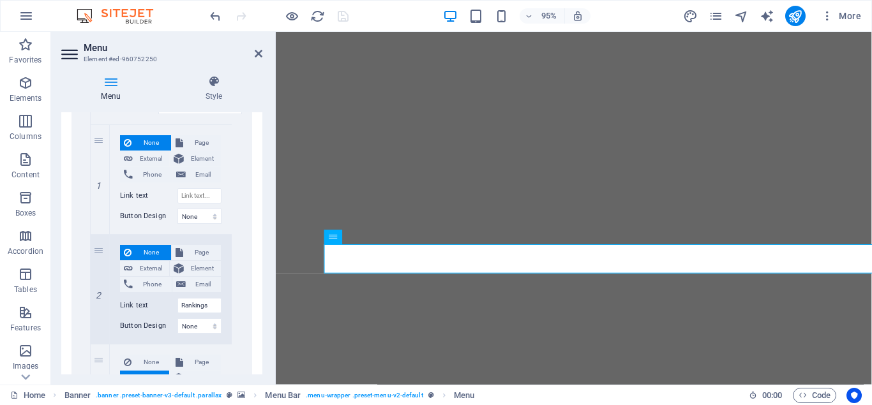
scroll to position [402, 0]
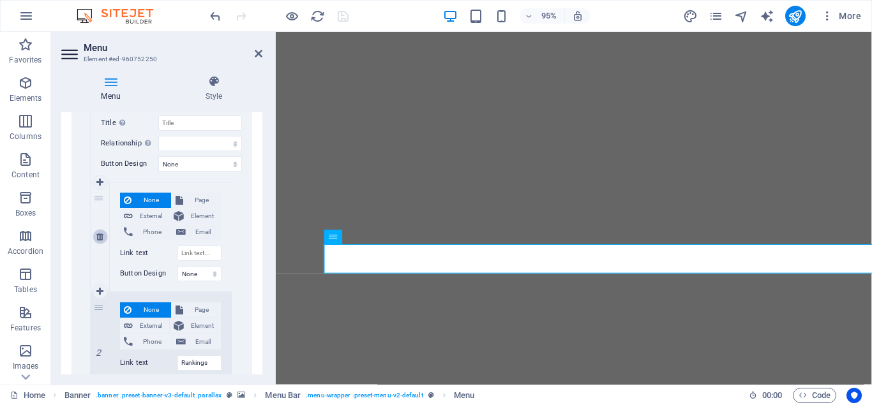
click at [102, 236] on icon at bounding box center [99, 236] width 7 height 9
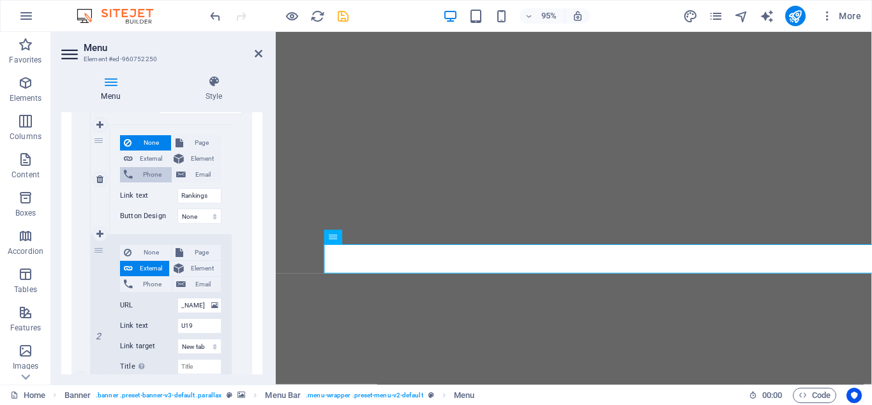
scroll to position [517, 0]
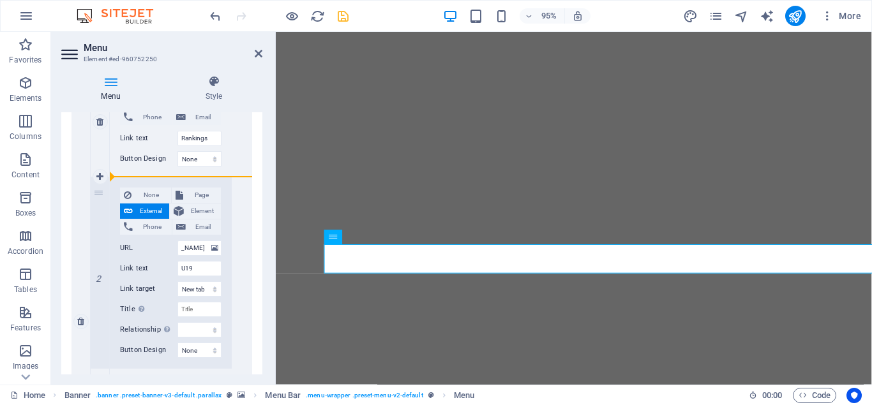
drag, startPoint x: 101, startPoint y: 251, endPoint x: 177, endPoint y: 167, distance: 113.8
click at [177, 167] on div "1 None Page External Element Phone Email Page Home Juniors -- MJG Committee Wom…" at bounding box center [161, 409] width 141 height 684
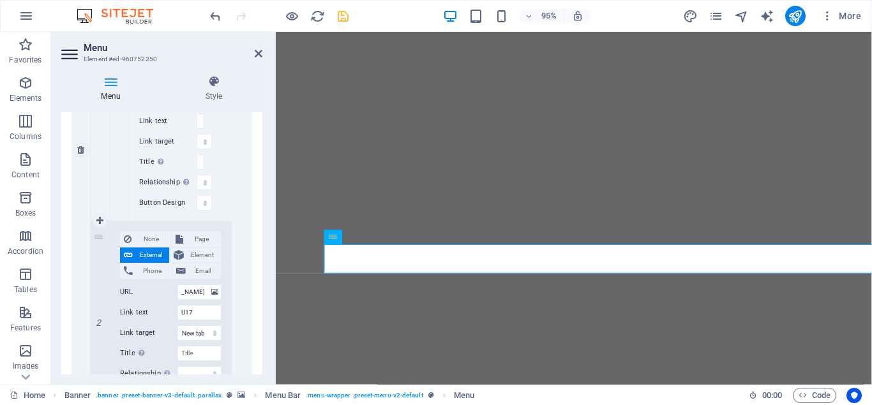
scroll to position [713, 0]
drag, startPoint x: 100, startPoint y: 286, endPoint x: 164, endPoint y: 212, distance: 97.7
click at [164, 212] on div "1 None Page External Element Phone Email Page Home Juniors -- MJG Committee Wom…" at bounding box center [161, 237] width 141 height 732
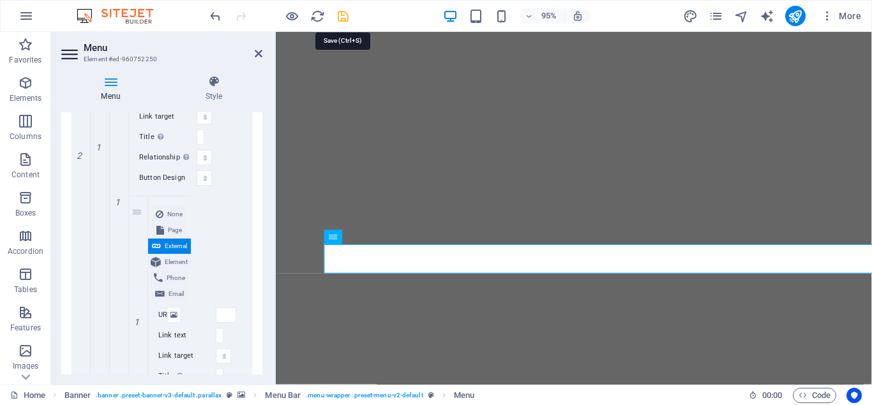
click at [341, 16] on icon "save" at bounding box center [343, 16] width 15 height 15
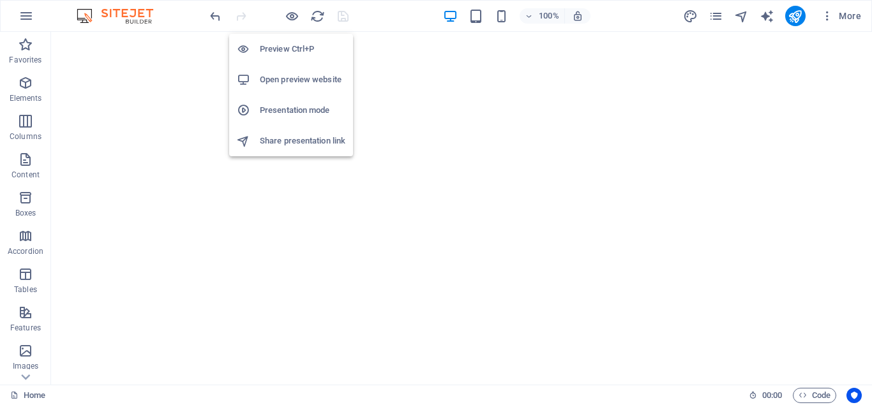
click at [285, 76] on h6 "Open preview website" at bounding box center [303, 79] width 86 height 15
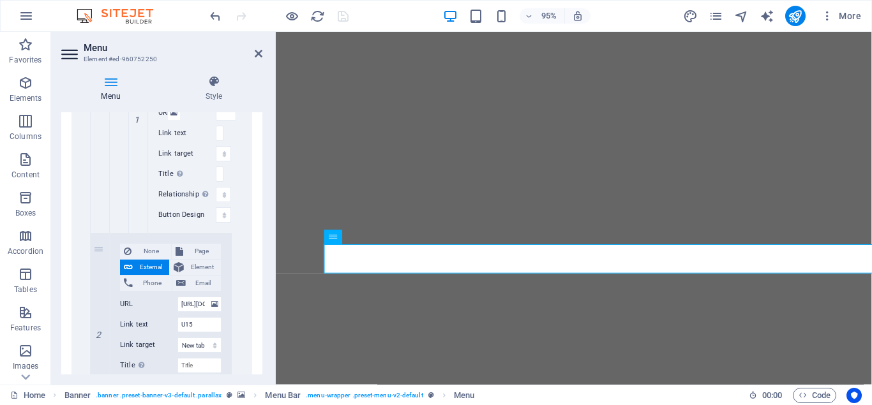
scroll to position [976, 0]
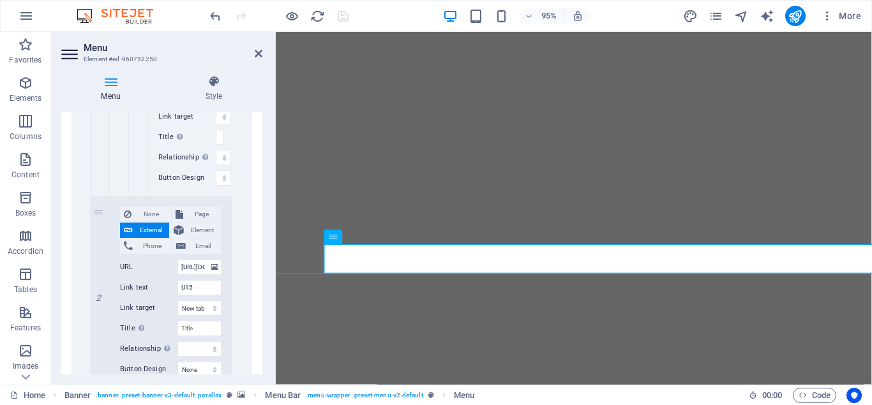
drag, startPoint x: 101, startPoint y: 240, endPoint x: 243, endPoint y: 116, distance: 188.6
drag, startPoint x: 100, startPoint y: 250, endPoint x: 184, endPoint y: 181, distance: 108.8
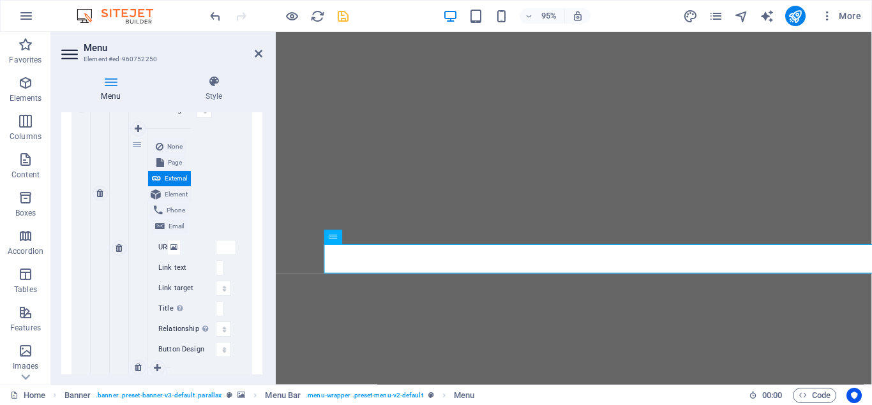
scroll to position [804, 0]
click at [343, 17] on icon "save" at bounding box center [343, 16] width 15 height 15
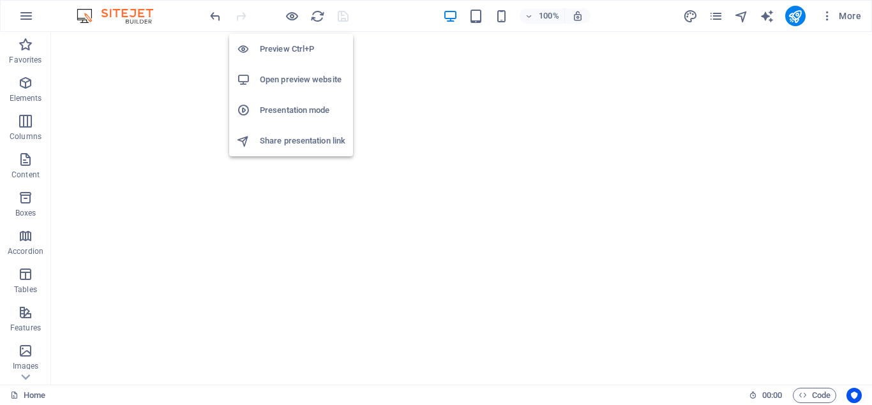
click at [283, 76] on h6 "Open preview website" at bounding box center [303, 79] width 86 height 15
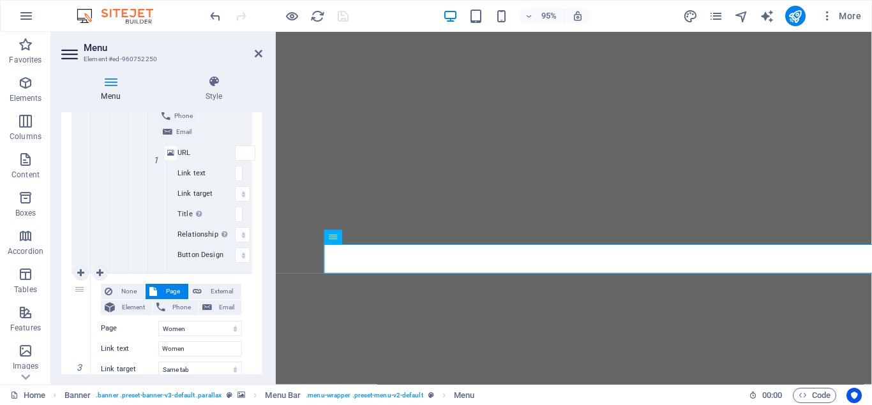
scroll to position [1149, 0]
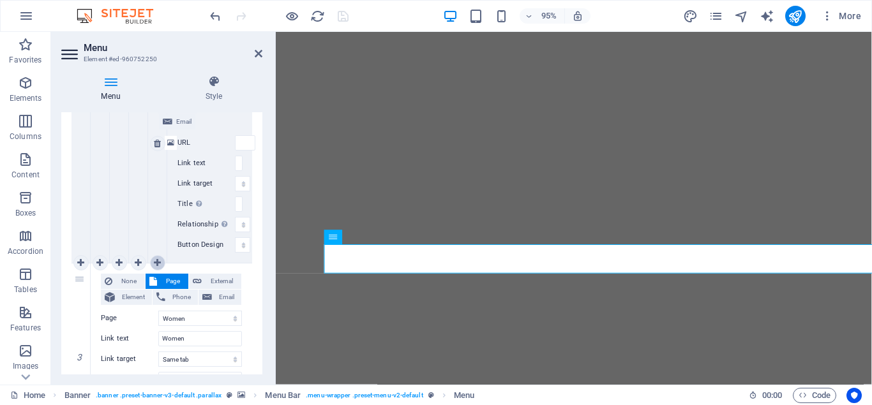
click at [154, 263] on icon at bounding box center [157, 262] width 7 height 9
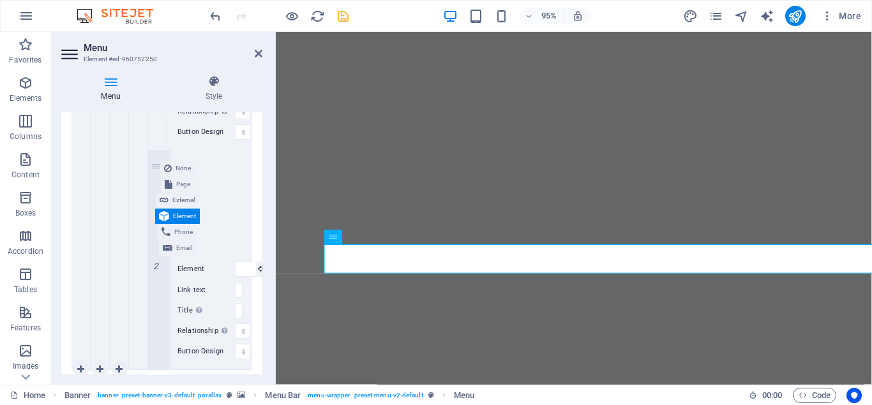
scroll to position [1264, 0]
click at [258, 57] on icon at bounding box center [259, 53] width 8 height 10
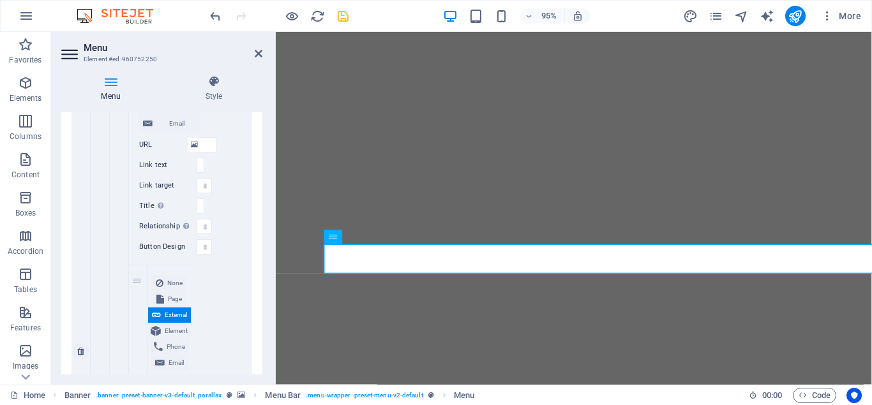
scroll to position [689, 0]
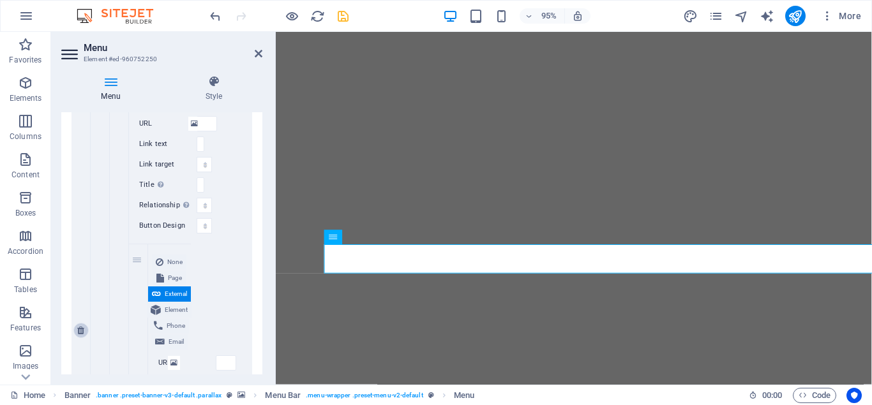
click at [81, 333] on icon at bounding box center [80, 330] width 7 height 9
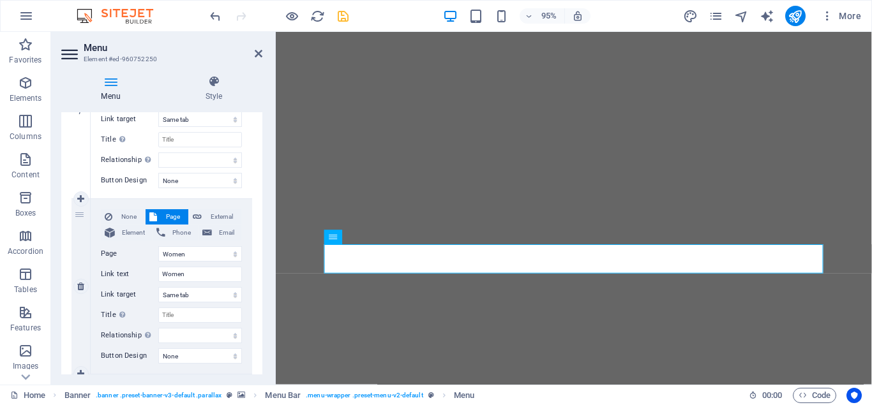
scroll to position [230, 0]
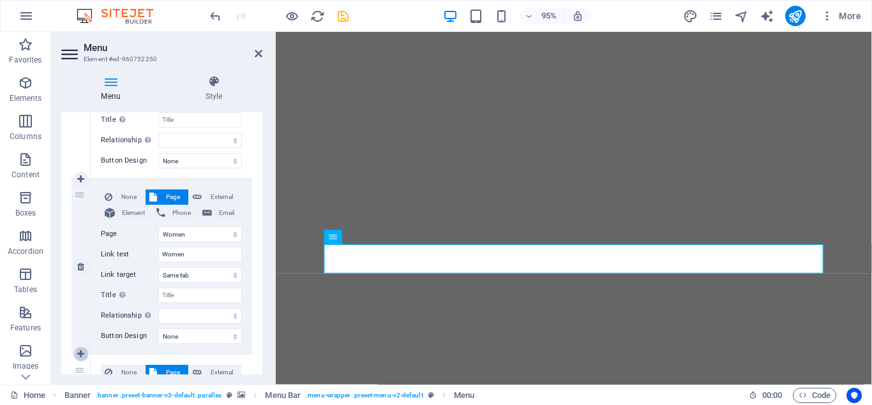
click at [80, 355] on icon at bounding box center [80, 354] width 7 height 9
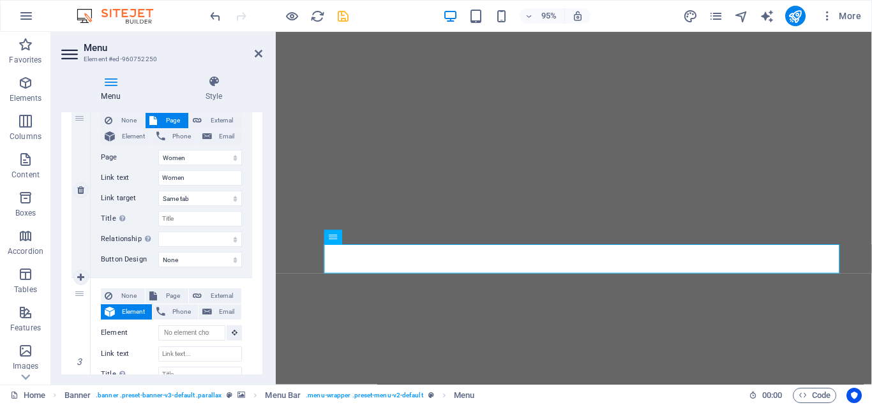
scroll to position [345, 0]
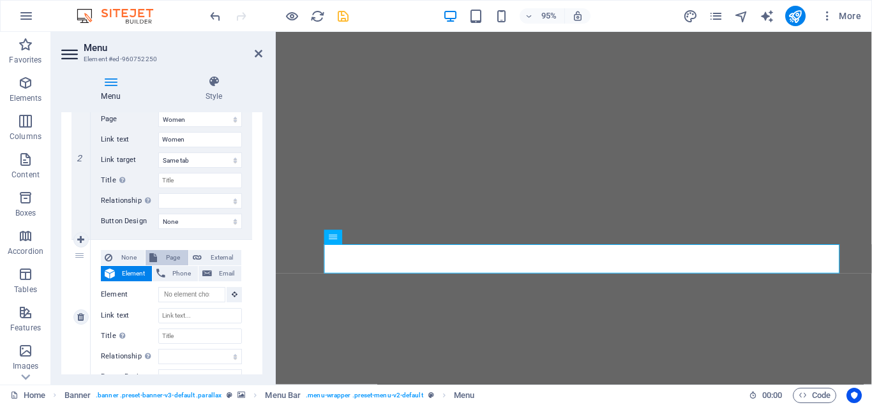
click at [172, 255] on span "Page" at bounding box center [173, 257] width 24 height 15
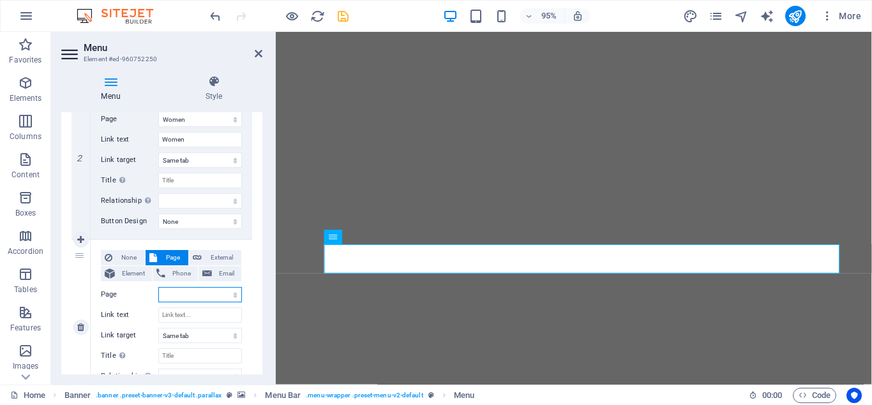
click at [158, 287] on select "Home Juniors -- MJG Committee Women -- MWG Committee Highveld Lowveld -- LGA Ne…" at bounding box center [200, 294] width 84 height 15
click option "Juniors" at bounding box center [0, 0] width 0 height 0
click at [174, 316] on input "Link text" at bounding box center [200, 315] width 84 height 15
click at [249, 339] on div "None Page External Element Phone Email Page Home Juniors -- MJG Committee Women…" at bounding box center [171, 327] width 161 height 175
drag, startPoint x: 79, startPoint y: 283, endPoint x: 78, endPoint y: 181, distance: 101.5
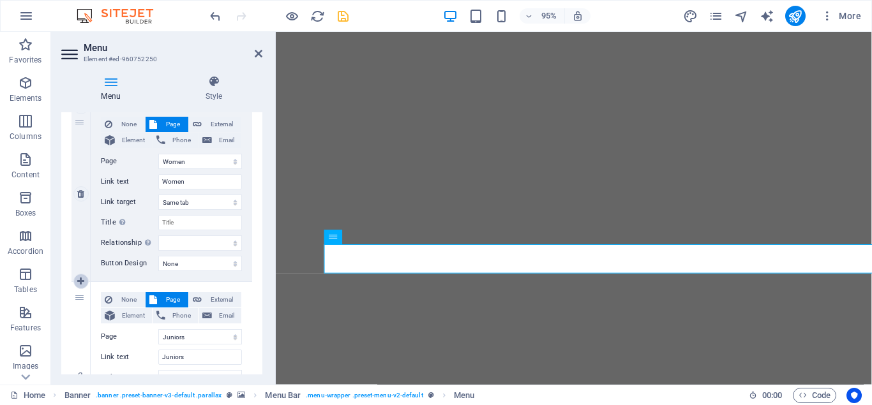
scroll to position [287, 0]
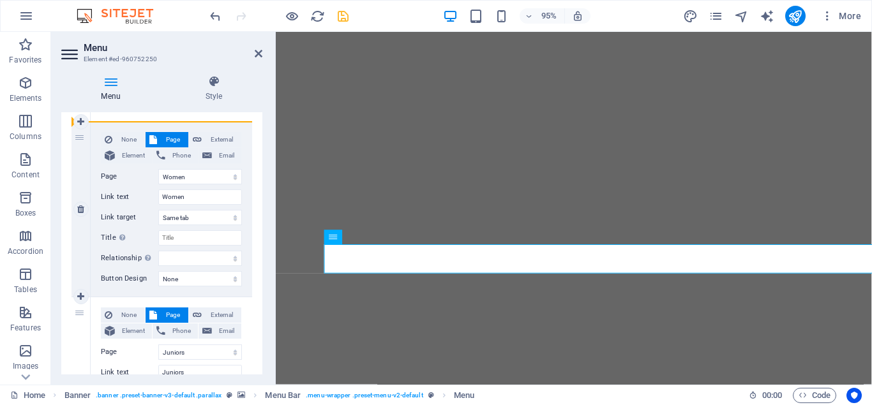
drag, startPoint x: 77, startPoint y: 343, endPoint x: 78, endPoint y: 183, distance: 159.5
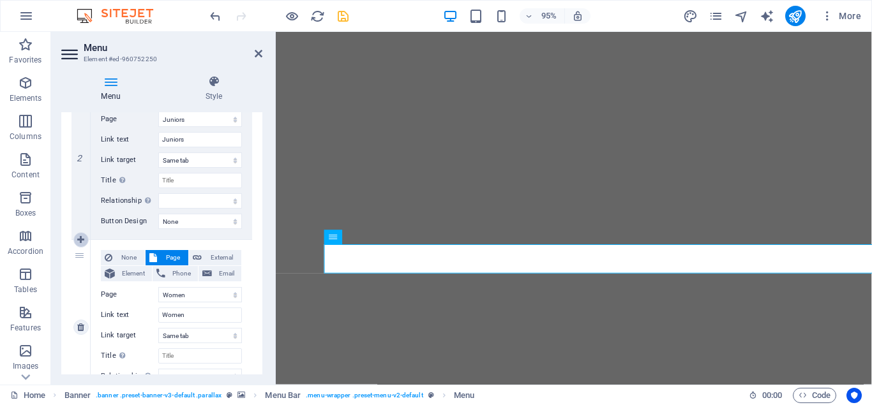
click at [84, 239] on icon at bounding box center [80, 239] width 7 height 9
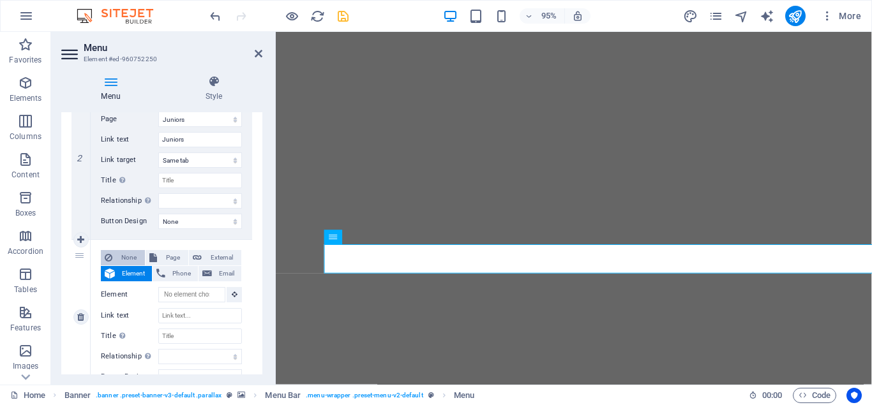
click at [128, 257] on span "None" at bounding box center [128, 257] width 25 height 15
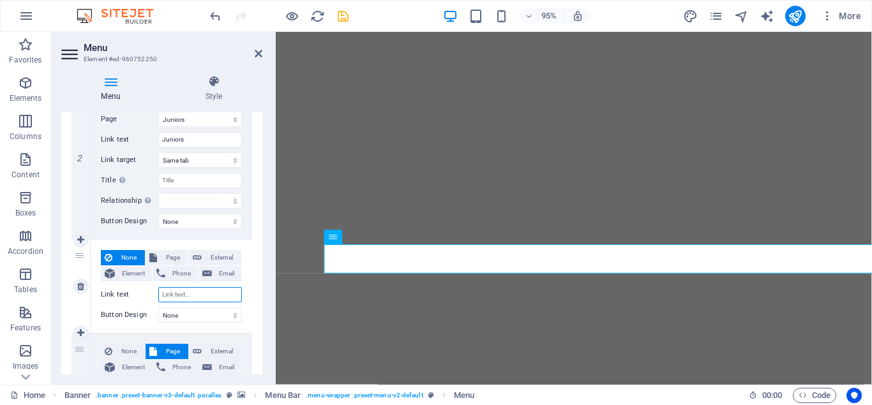
click at [175, 299] on input "Link text" at bounding box center [200, 294] width 84 height 15
click at [74, 315] on div "3" at bounding box center [80, 286] width 19 height 93
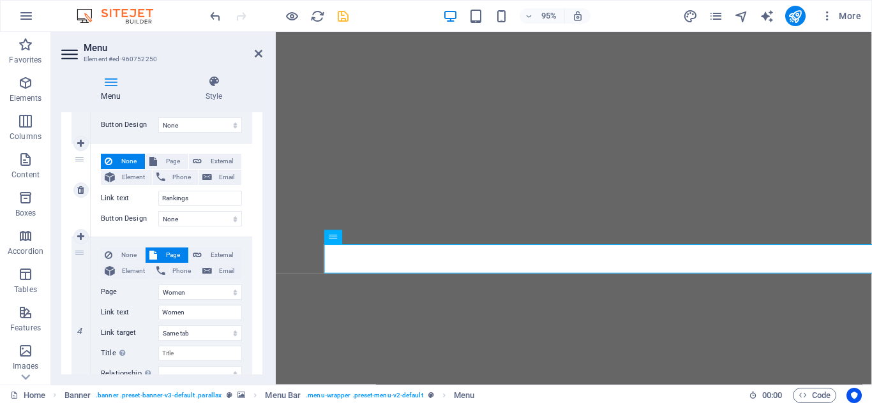
scroll to position [459, 0]
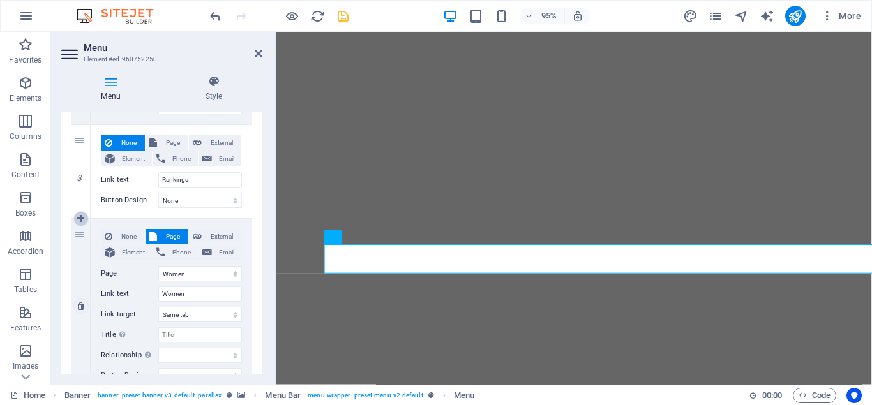
click at [80, 216] on icon at bounding box center [80, 218] width 7 height 9
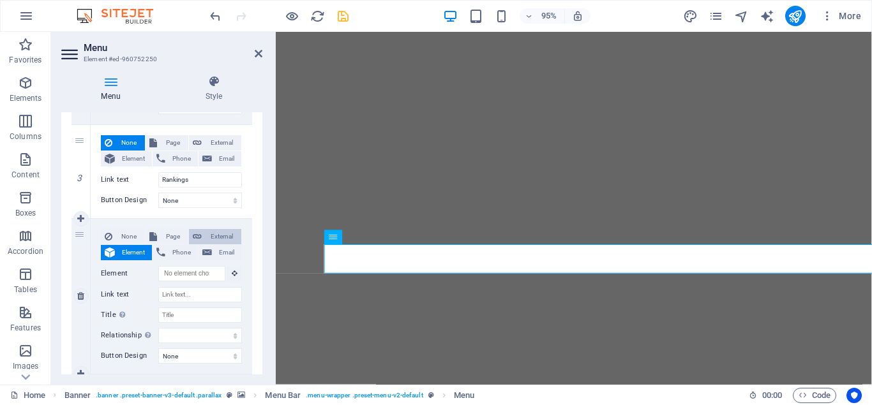
click at [224, 235] on span "External" at bounding box center [221, 236] width 32 height 15
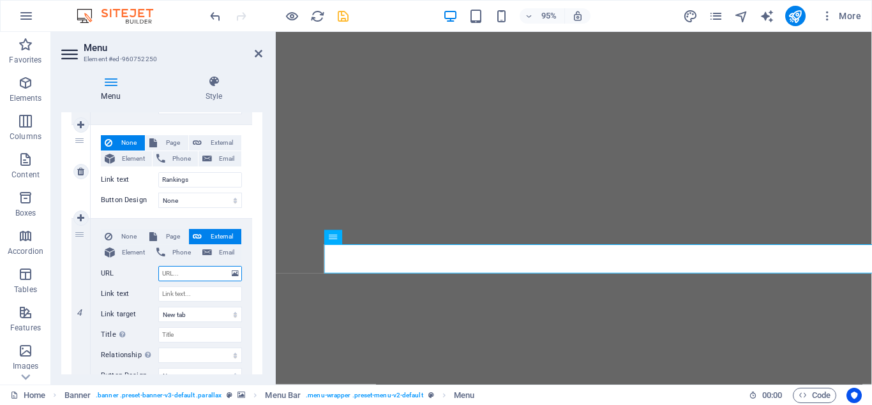
paste input "[URL][DOMAIN_NAME]"
click at [168, 298] on input "Link text" at bounding box center [200, 294] width 84 height 15
click at [110, 281] on div "None Page External Element Phone Email Page Home Juniors -- MJG Committee Women…" at bounding box center [171, 296] width 141 height 134
drag, startPoint x: 82, startPoint y: 281, endPoint x: 140, endPoint y: 212, distance: 89.7
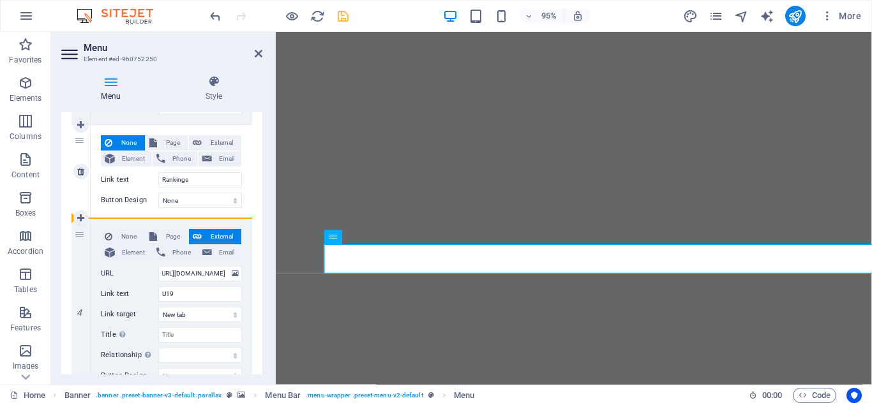
drag, startPoint x: 85, startPoint y: 273, endPoint x: 202, endPoint y: 202, distance: 137.1
